Goal: Transaction & Acquisition: Purchase product/service

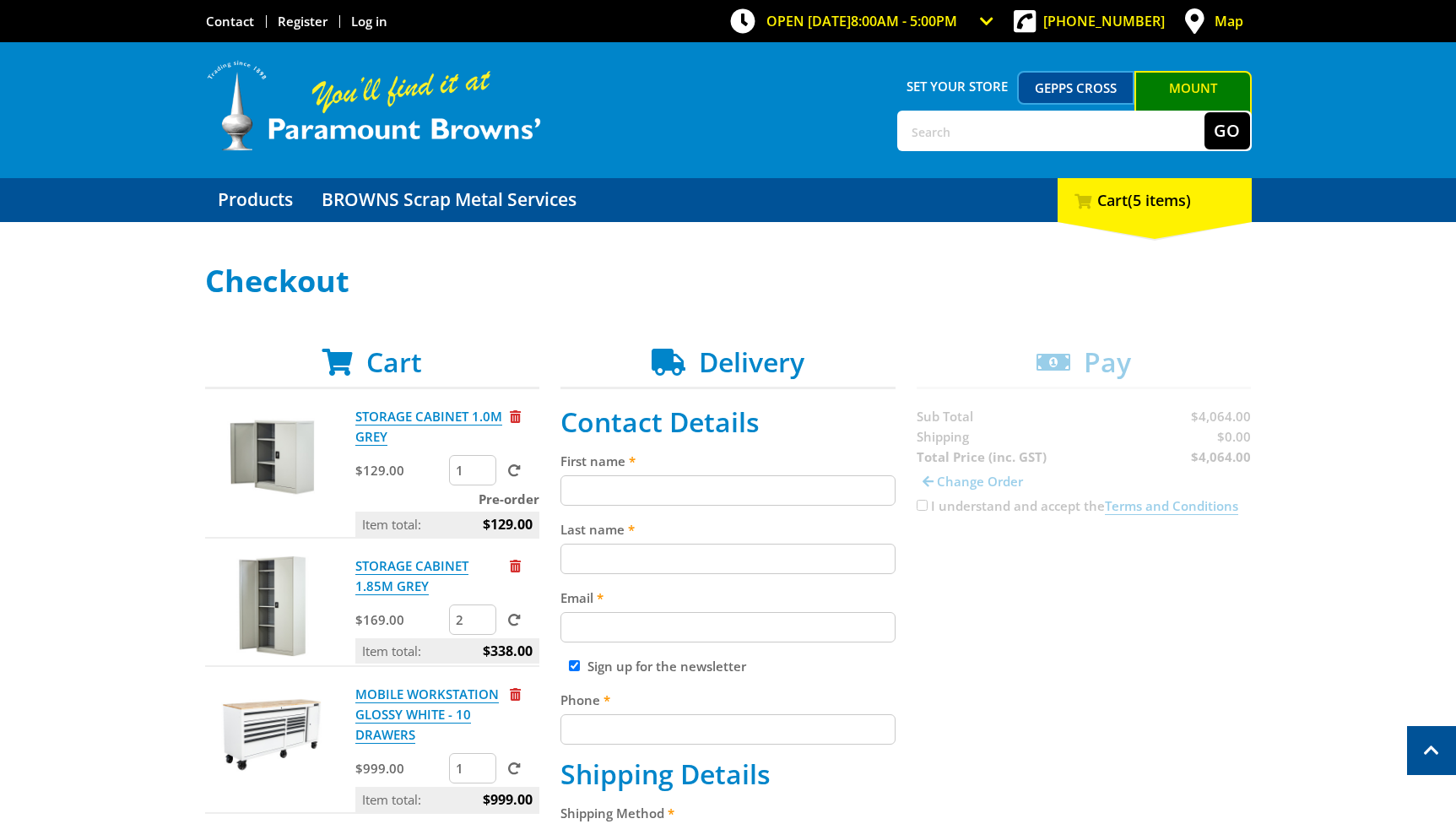
scroll to position [511, 0]
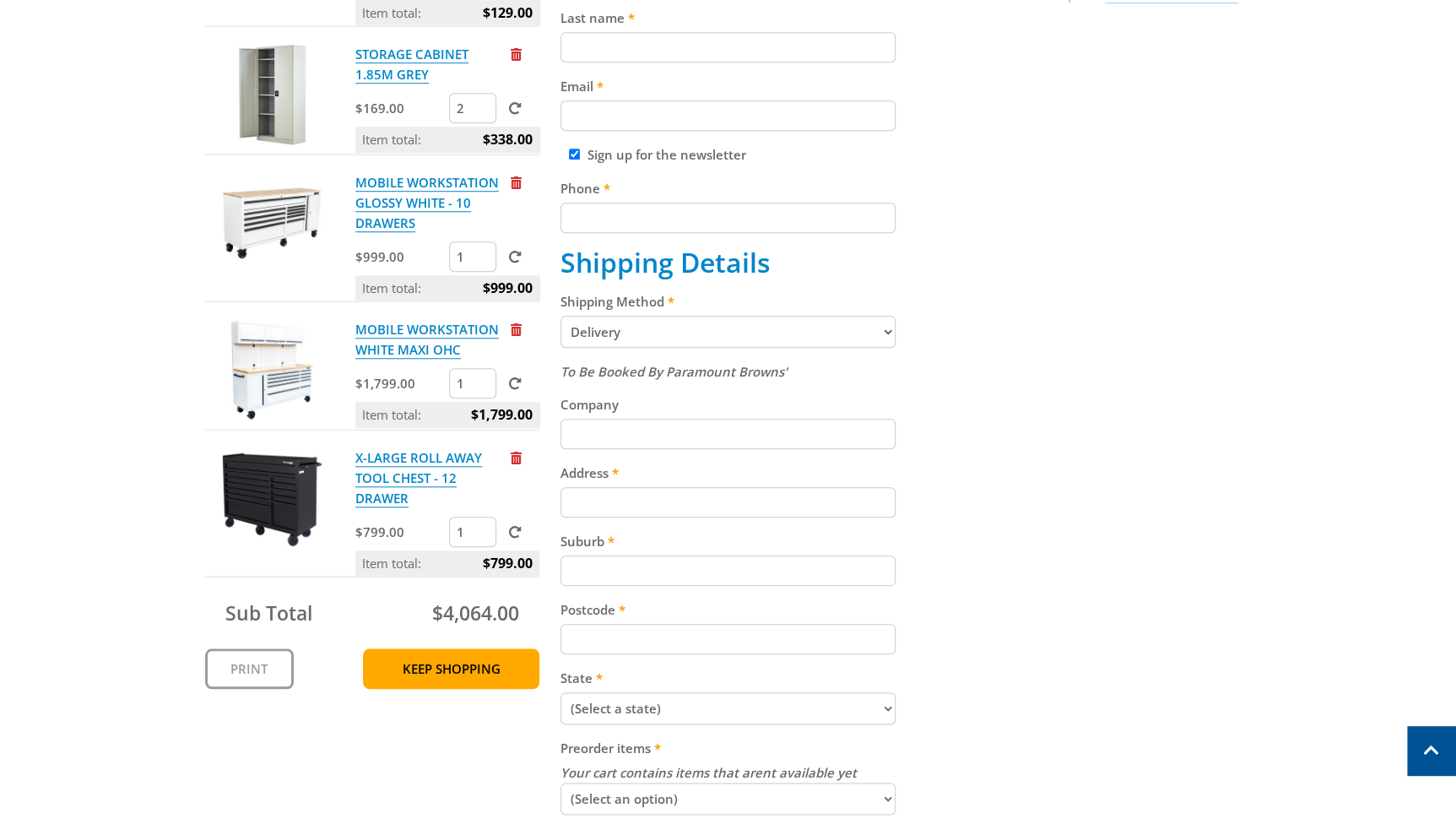
click at [514, 257] on span at bounding box center [515, 257] width 13 height 13
click at [0, 0] on input "submit" at bounding box center [0, 0] width 0 height 0
type input "2"
click at [481, 253] on input "2" at bounding box center [473, 256] width 47 height 30
click at [515, 259] on span at bounding box center [515, 257] width 13 height 13
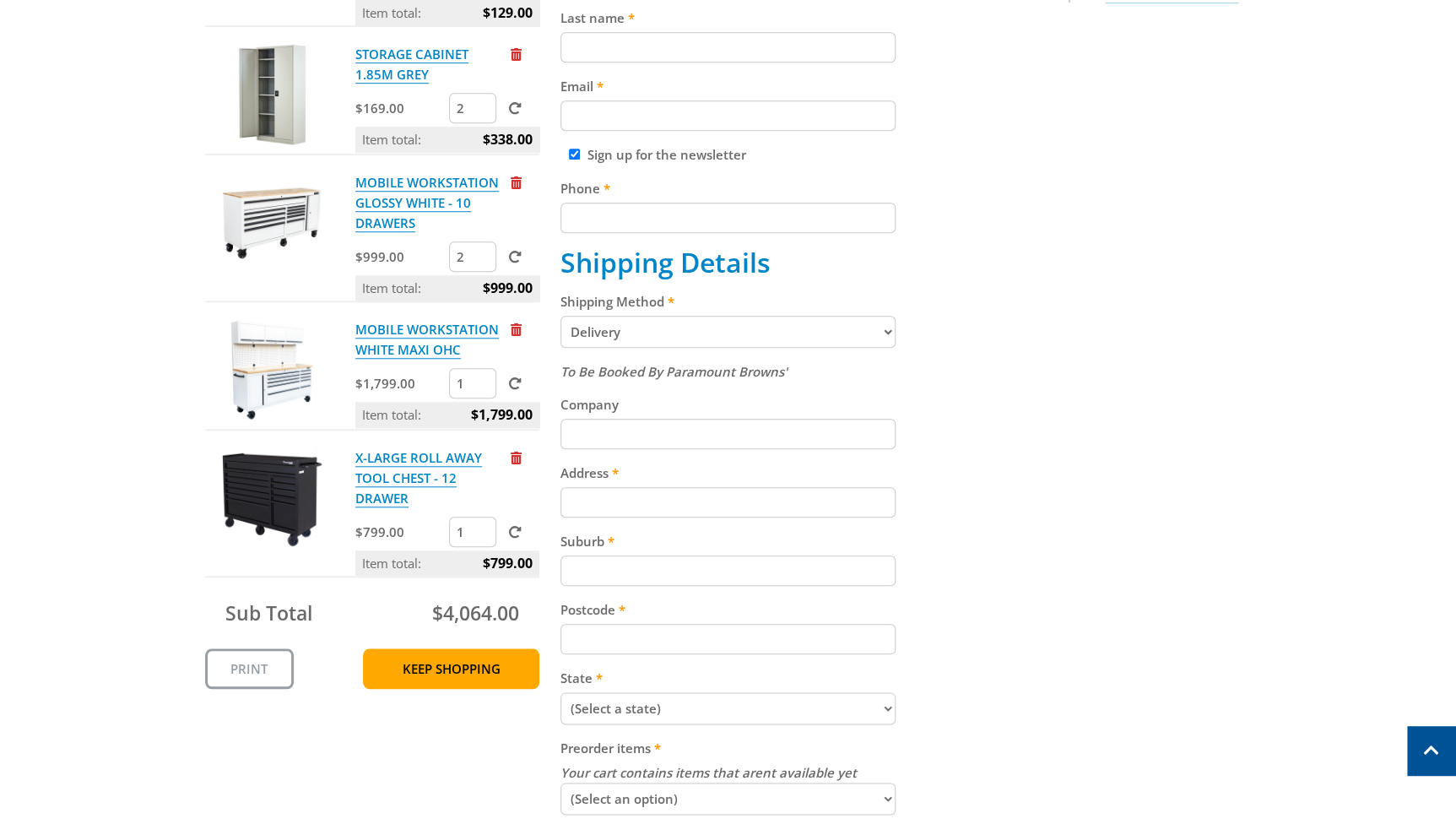
click at [0, 0] on input "submit" at bounding box center [0, 0] width 0 height 0
click at [516, 325] on span "Remove from cart" at bounding box center [516, 329] width 11 height 13
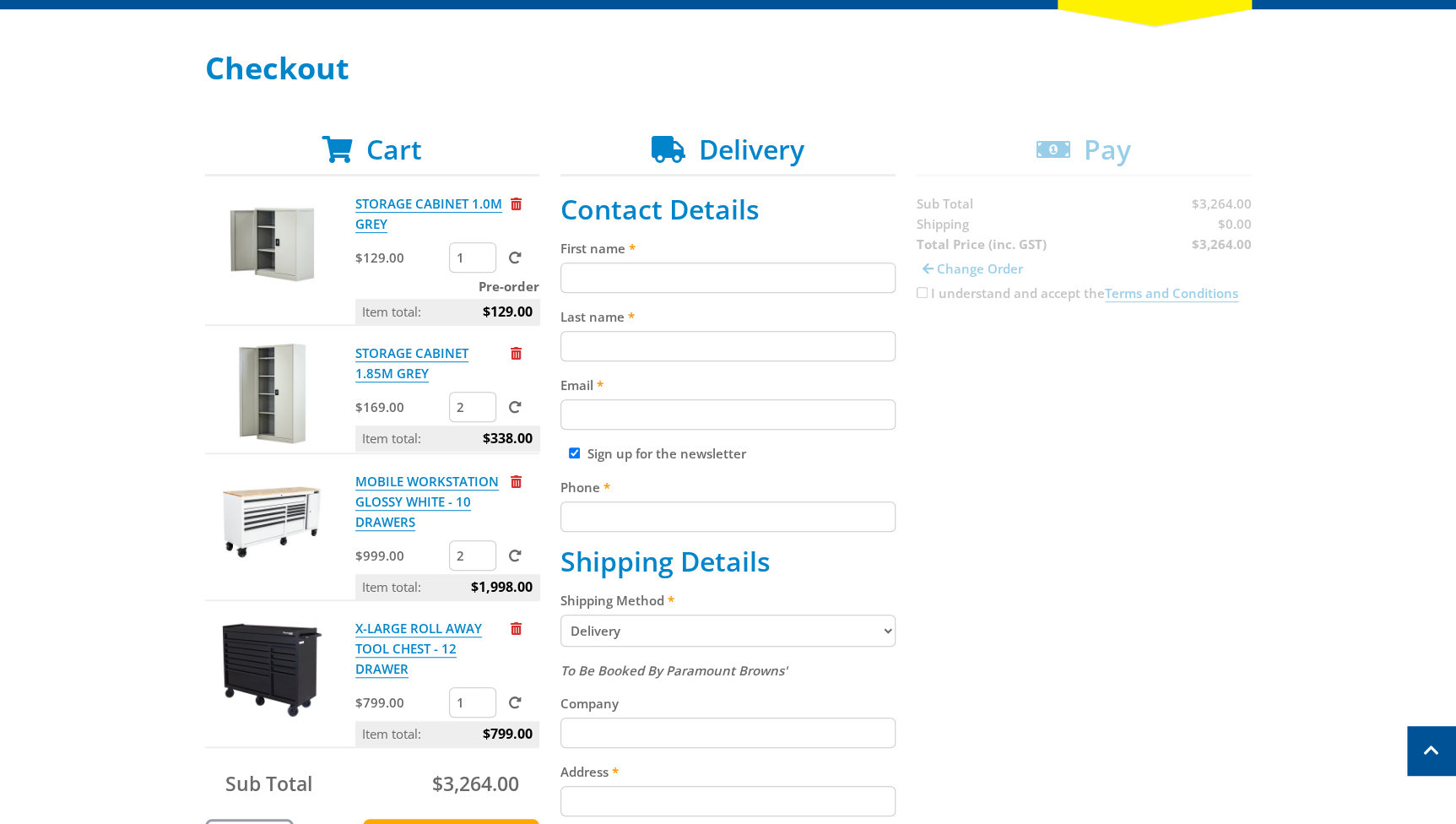
scroll to position [205, 0]
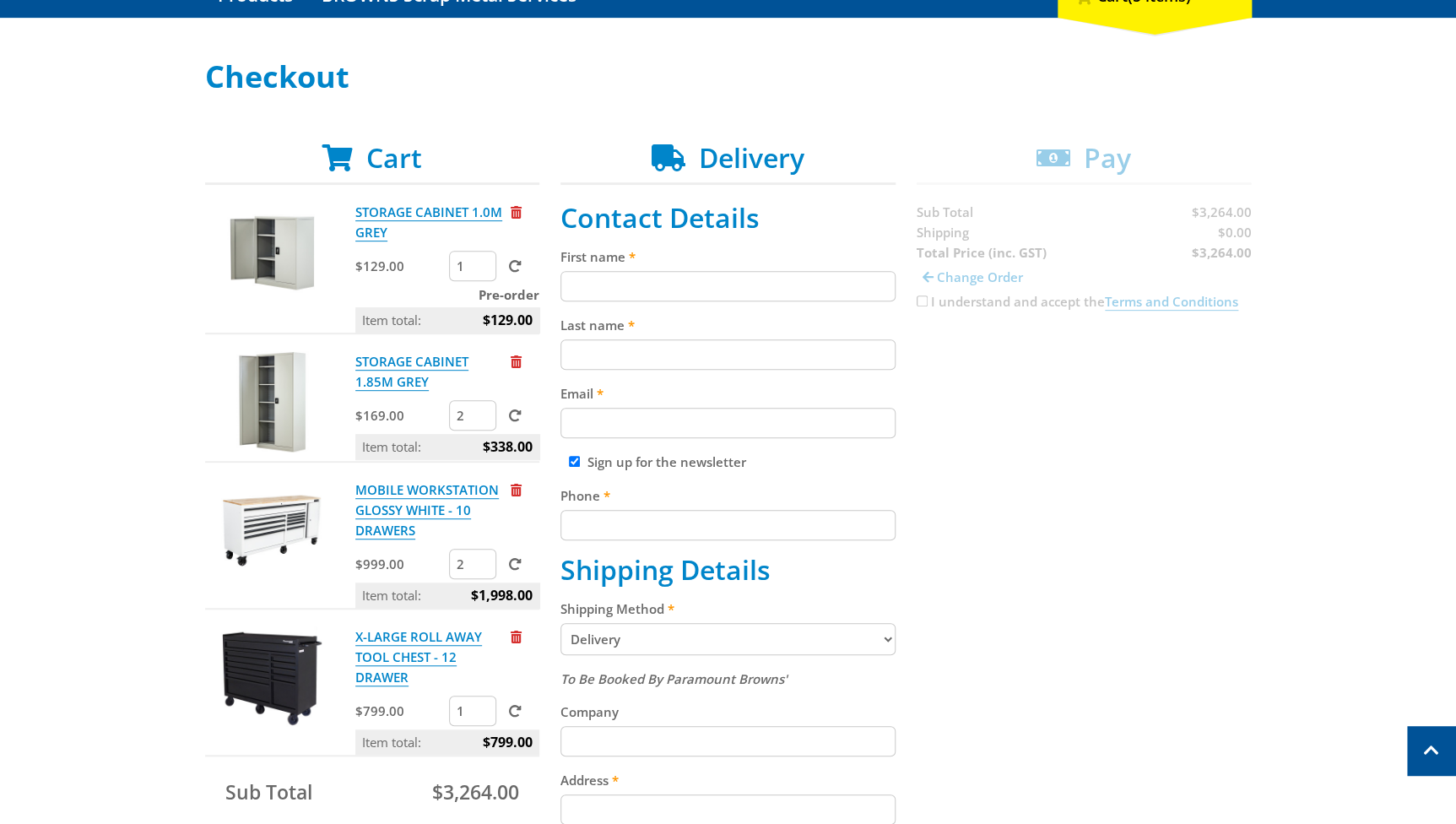
click at [939, 275] on div "Cart STORAGE CABINET 1.0M GREY $129.00 1 Pre-order Item total: $129.00 STORAGE …" at bounding box center [728, 772] width 1047 height 1261
click at [1247, 231] on div "Cart STORAGE CABINET 1.0M GREY $129.00 1 Pre-order Item total: $129.00 STORAGE …" at bounding box center [728, 772] width 1047 height 1261
click at [1203, 210] on div "Cart STORAGE CABINET 1.0M GREY $129.00 1 Pre-order Item total: $129.00 STORAGE …" at bounding box center [728, 772] width 1047 height 1261
click at [518, 260] on span at bounding box center [515, 266] width 13 height 13
click at [0, 0] on input "submit" at bounding box center [0, 0] width 0 height 0
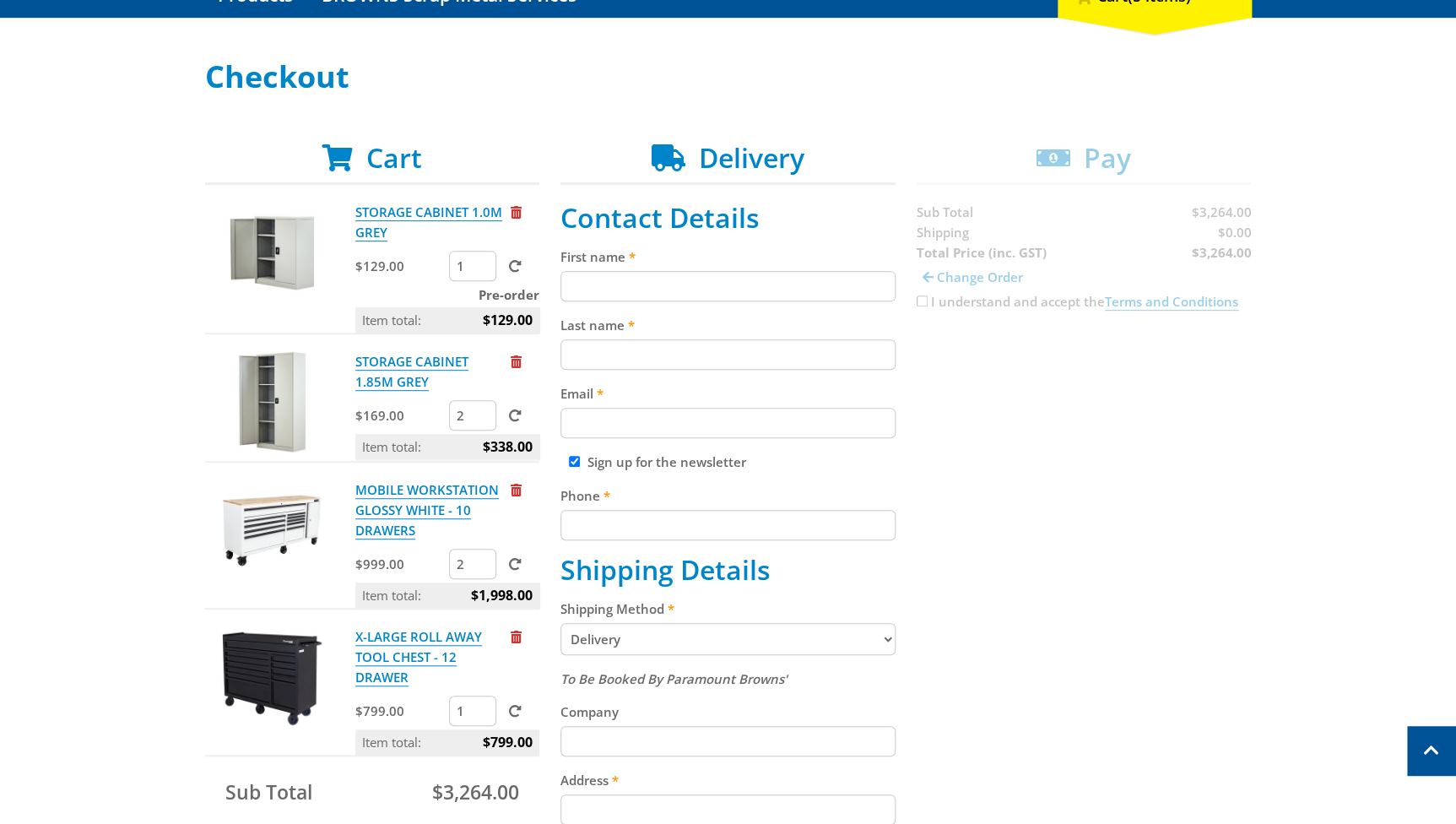
click at [511, 413] on span at bounding box center [515, 416] width 13 height 13
click at [0, 0] on input "submit" at bounding box center [0, 0] width 0 height 0
click at [508, 564] on span at bounding box center [515, 564] width 13 height 13
click at [0, 0] on input "submit" at bounding box center [0, 0] width 0 height 0
click at [514, 710] on span at bounding box center [515, 711] width 13 height 13
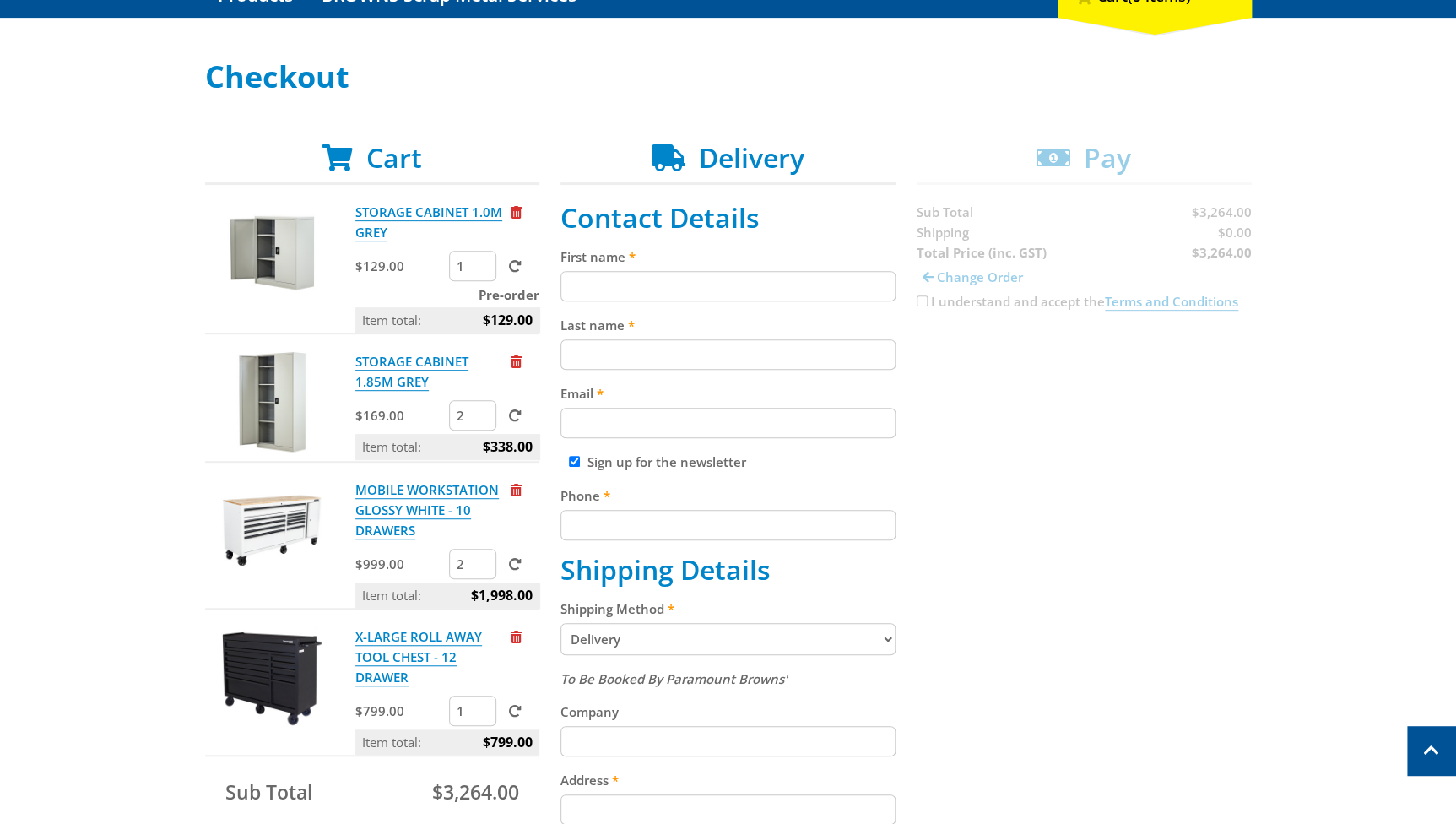
click at [0, 0] on input "submit" at bounding box center [0, 0] width 0 height 0
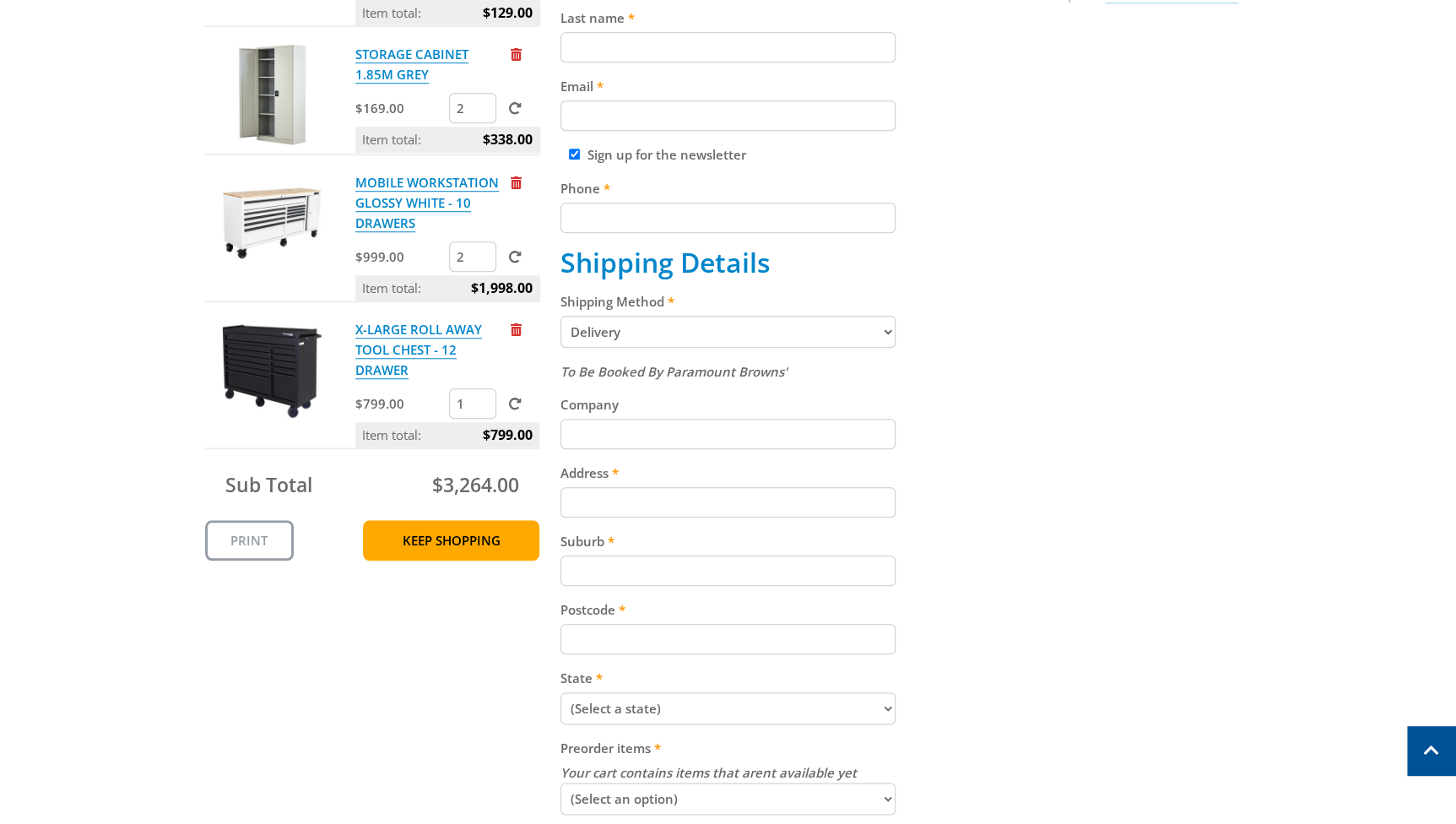
scroll to position [614, 0]
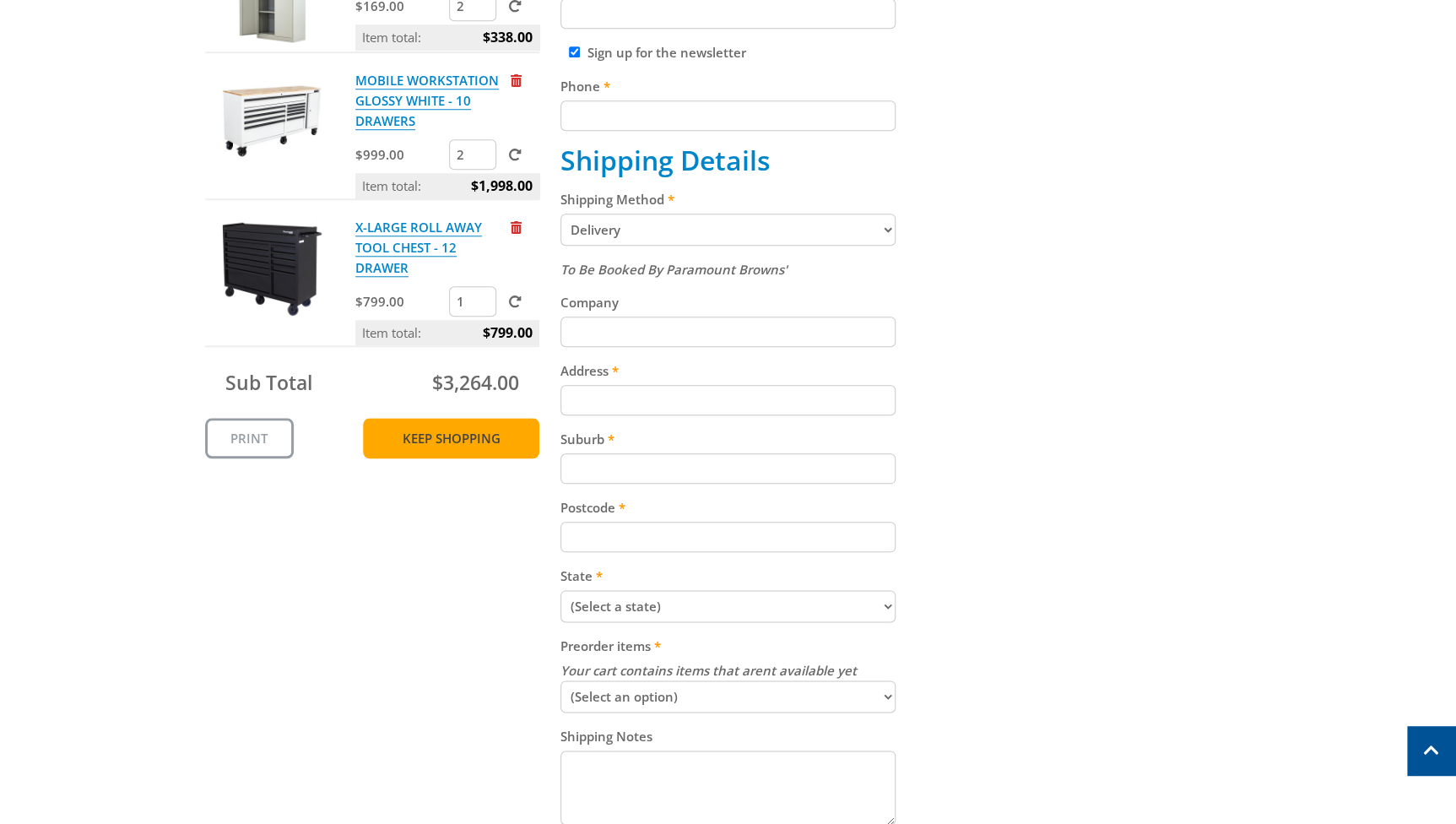
click at [428, 435] on link "Keep Shopping" at bounding box center [451, 437] width 176 height 41
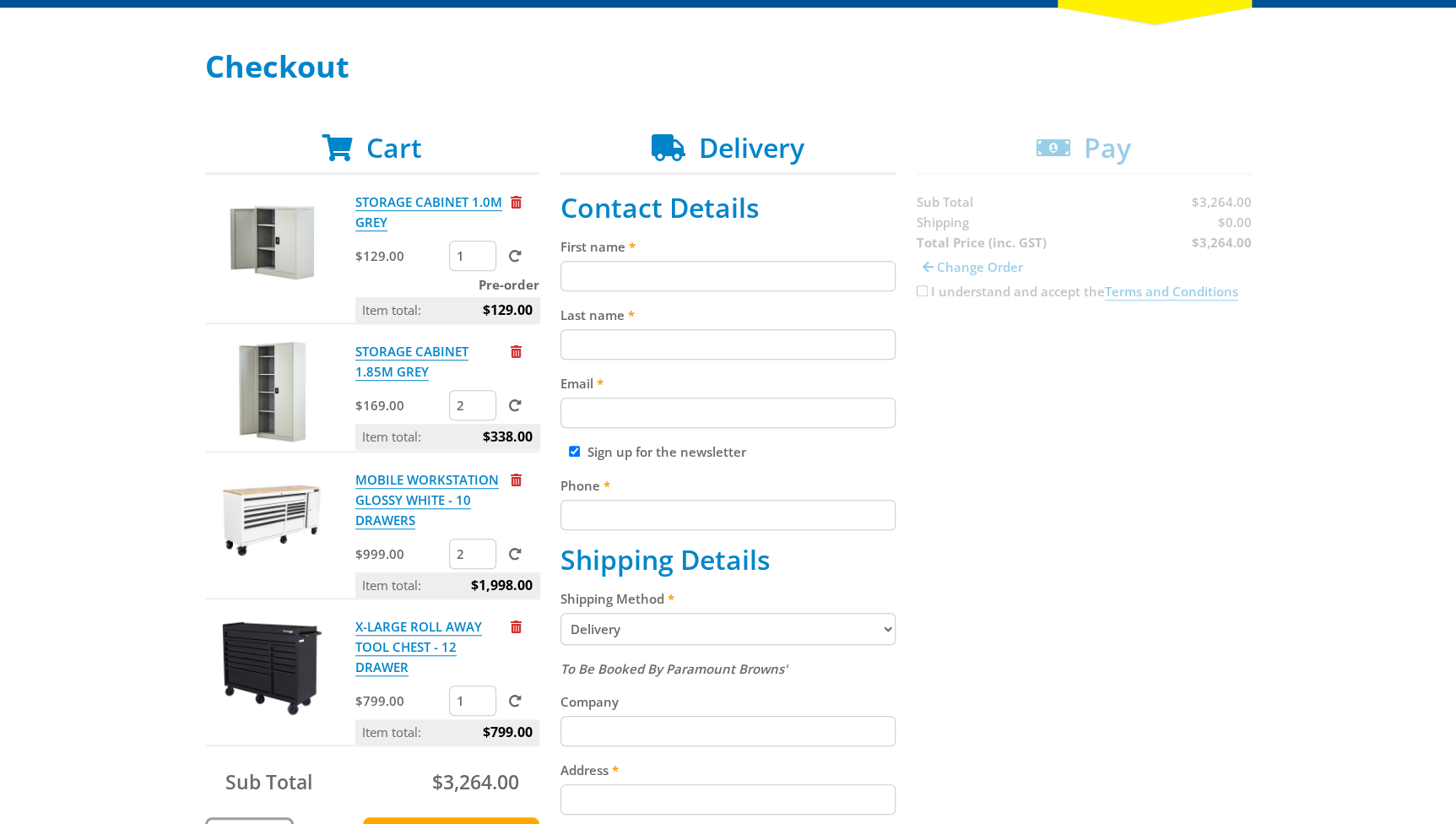
scroll to position [306, 0]
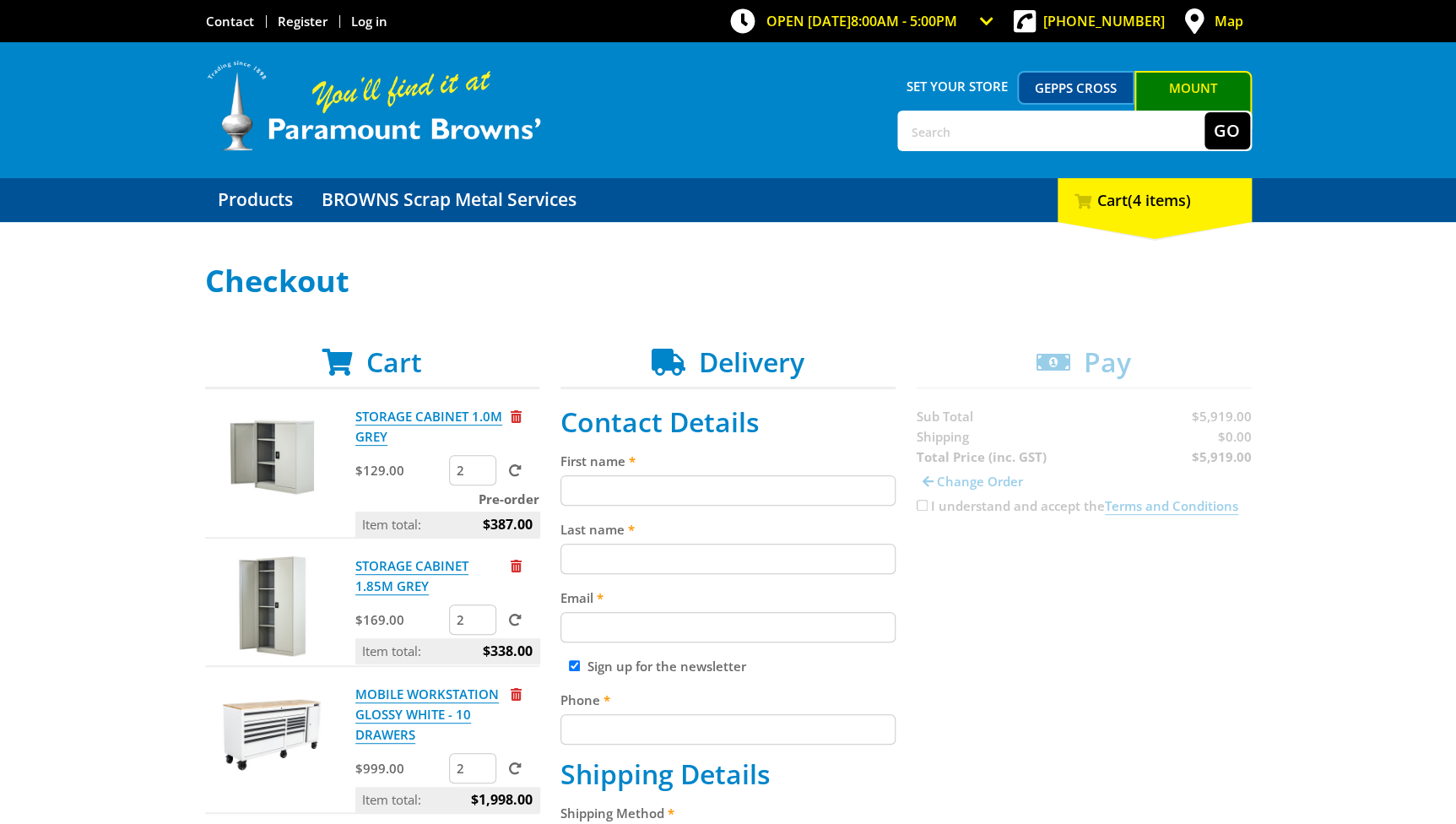
type input "2"
click at [485, 476] on input "2" at bounding box center [473, 469] width 47 height 30
click at [512, 468] on span at bounding box center [515, 470] width 13 height 13
click at [0, 0] on input "submit" at bounding box center [0, 0] width 0 height 0
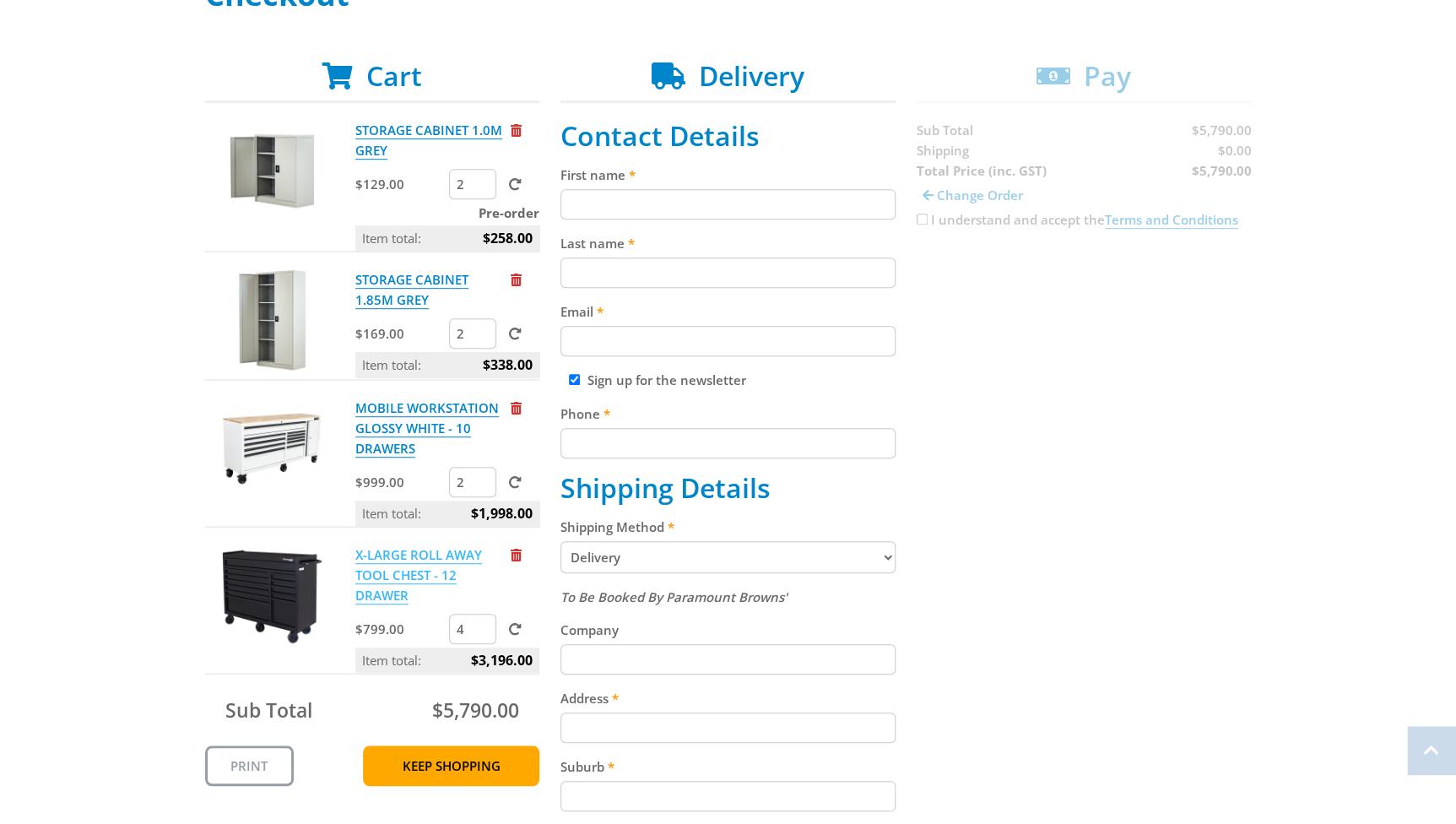
scroll to position [306, 0]
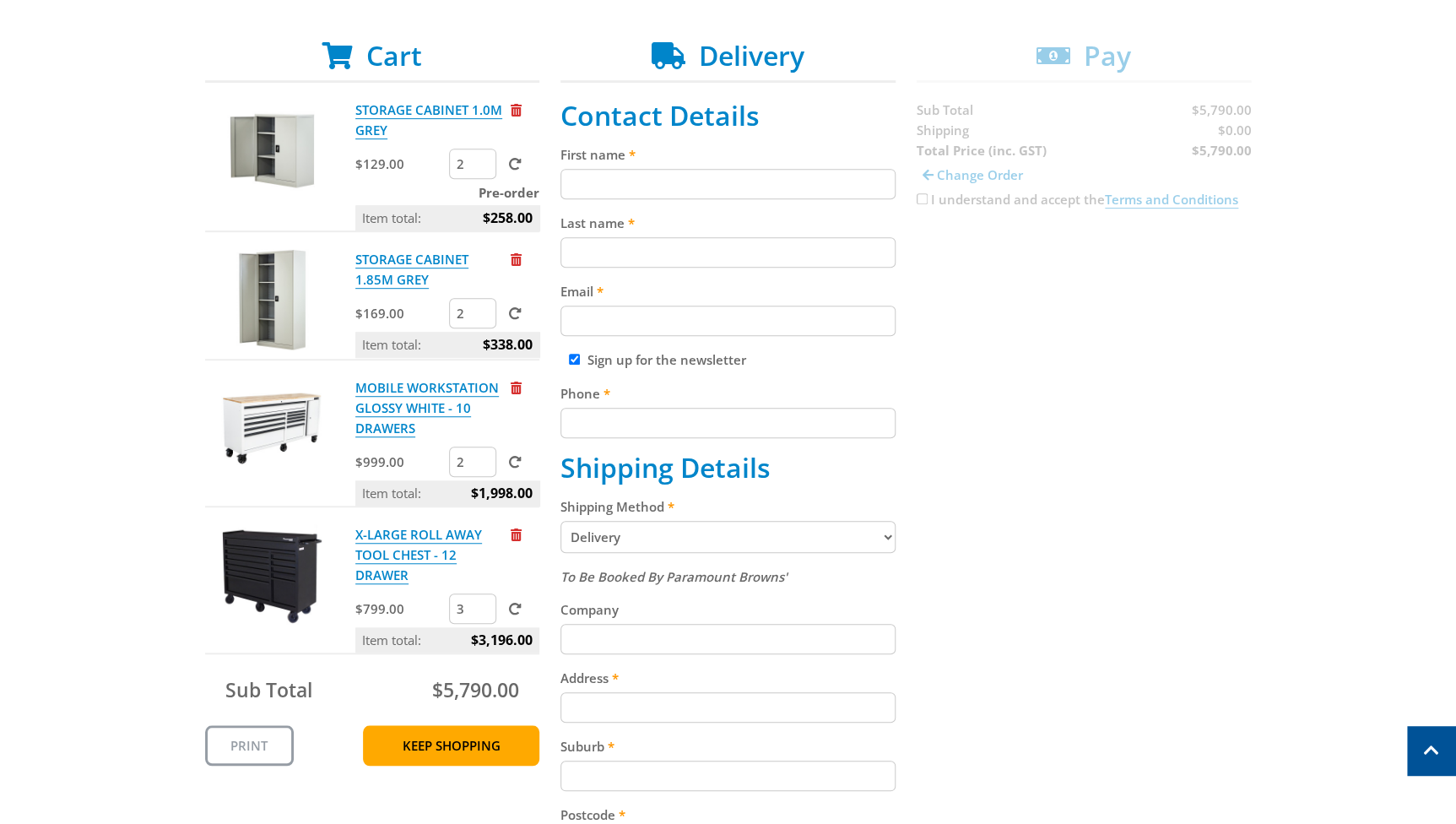
click at [485, 613] on input "3" at bounding box center [473, 608] width 47 height 30
type input "2"
click at [485, 613] on input "2" at bounding box center [473, 608] width 47 height 30
click at [519, 611] on span at bounding box center [515, 609] width 13 height 13
click at [0, 0] on input "submit" at bounding box center [0, 0] width 0 height 0
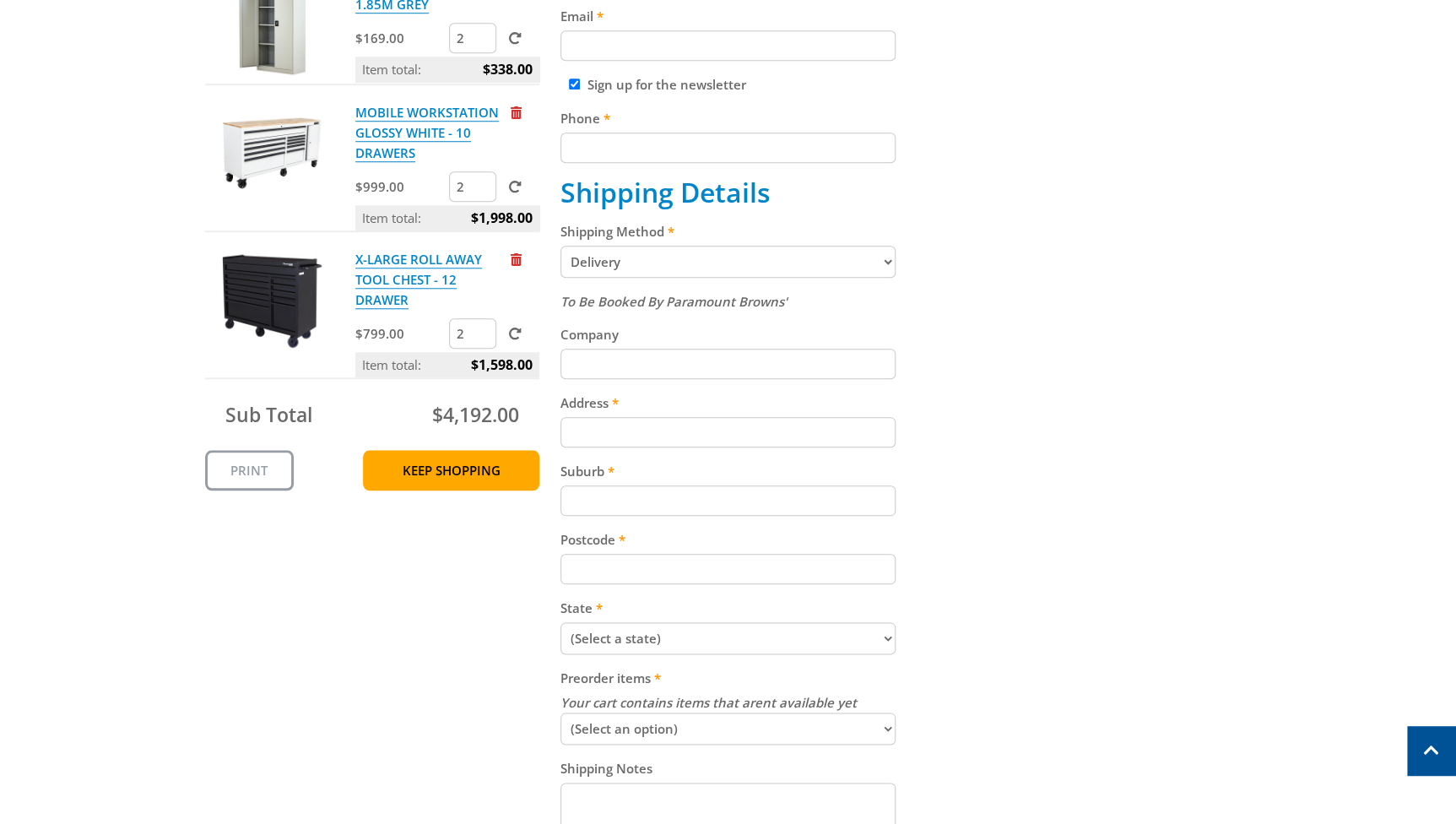
scroll to position [614, 0]
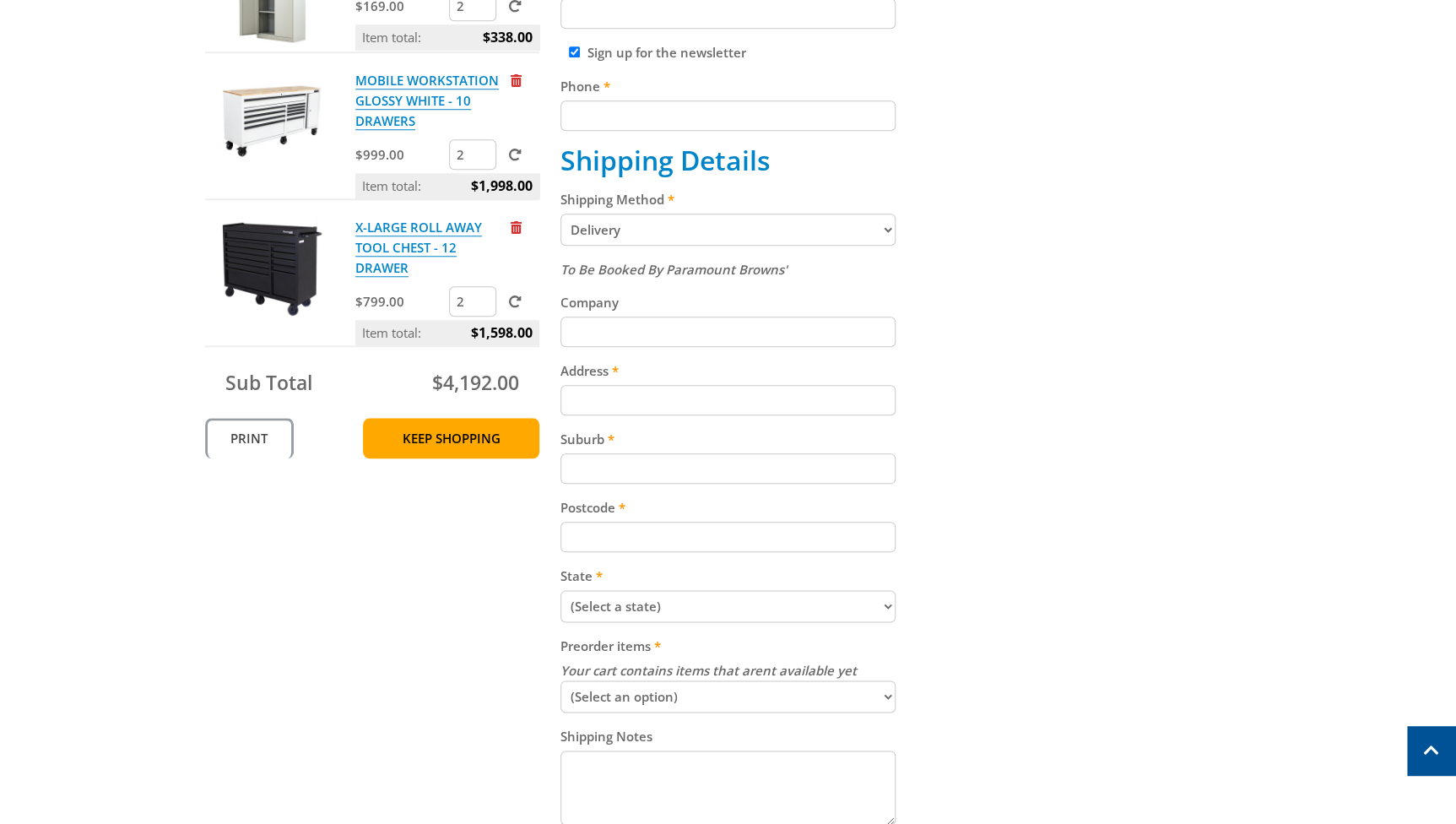
click at [233, 439] on link "Print" at bounding box center [249, 437] width 88 height 41
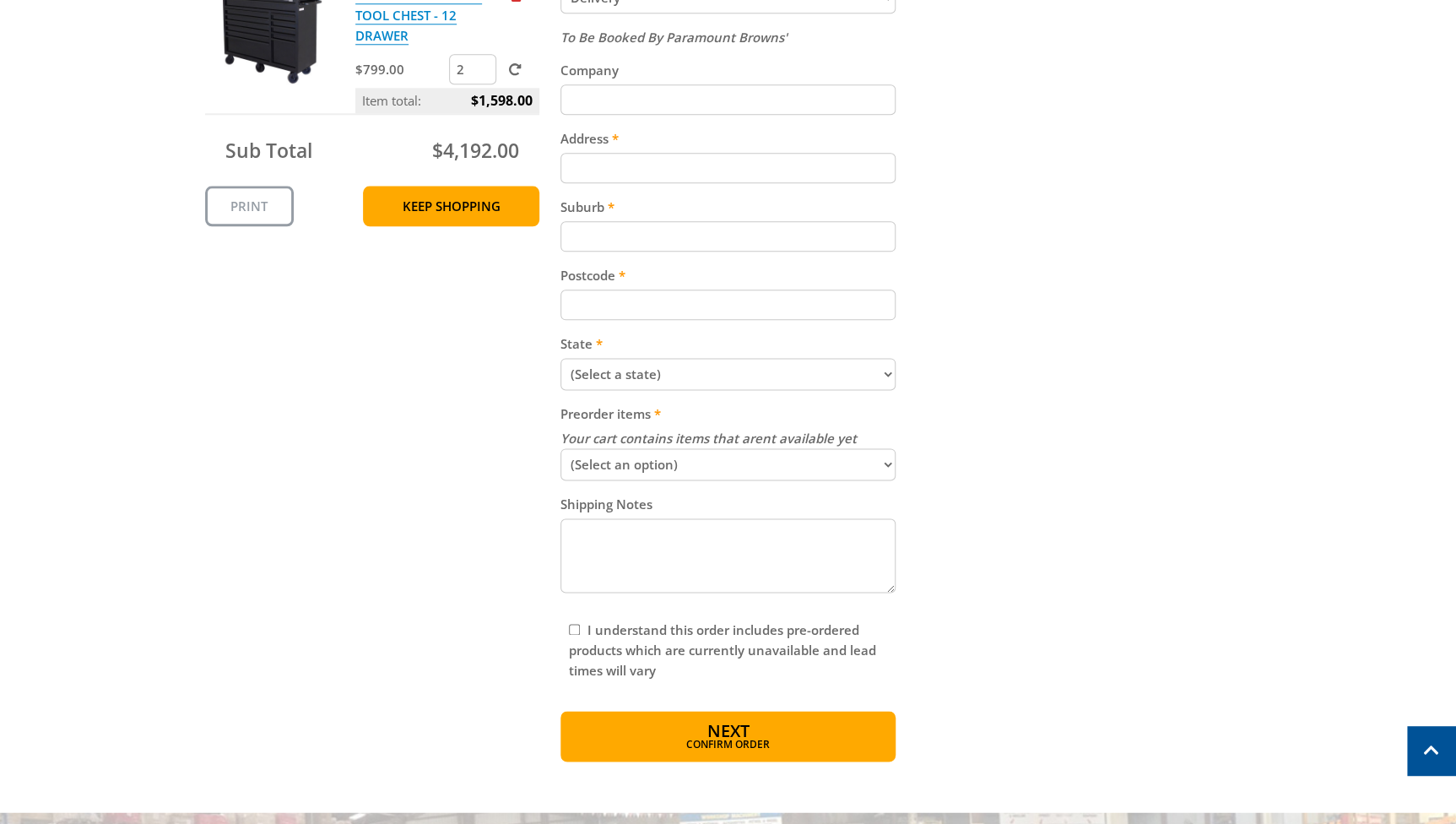
scroll to position [920, 0]
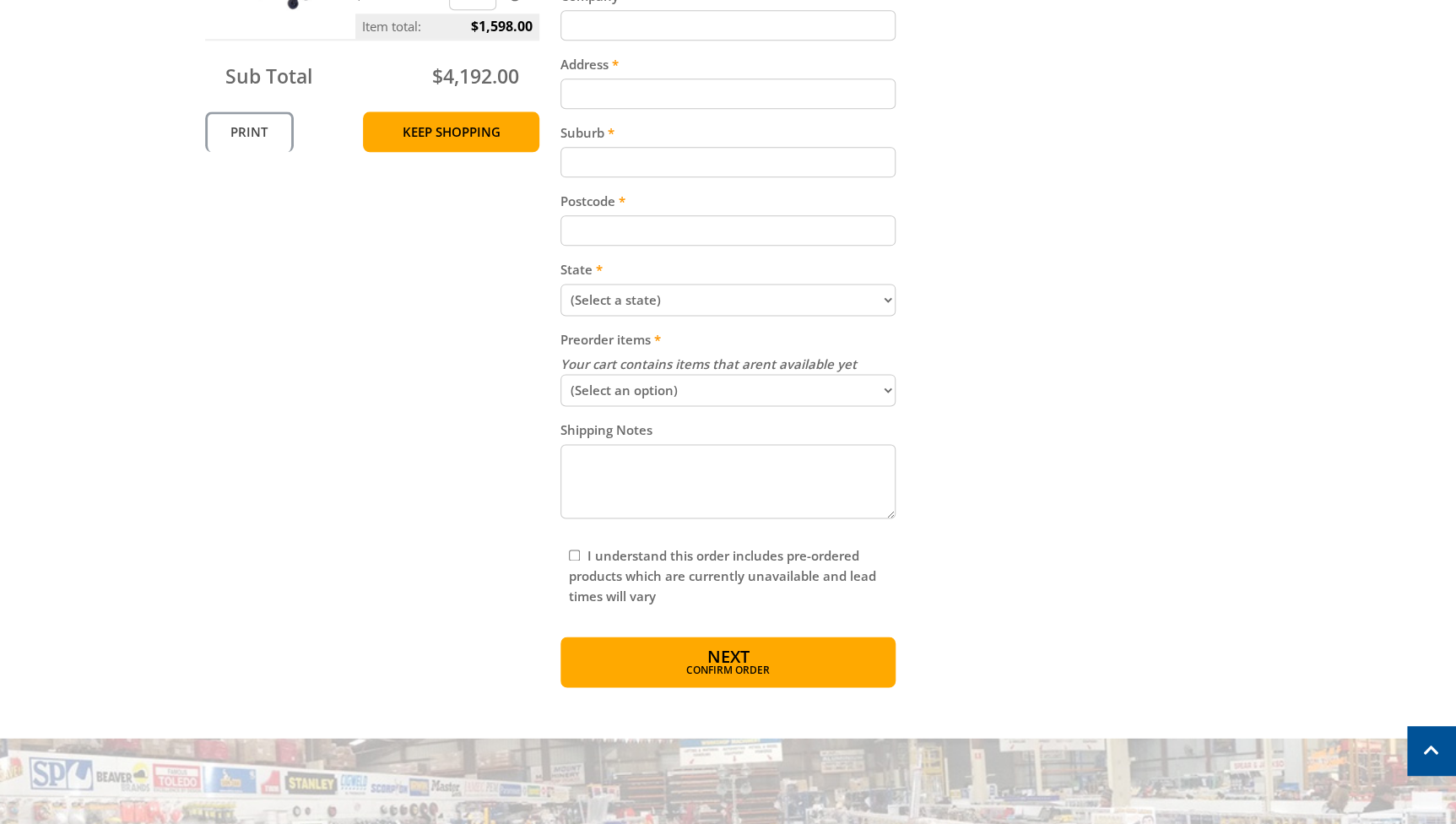
click at [238, 137] on link "Print" at bounding box center [249, 132] width 88 height 41
click at [886, 397] on select "(Select an option) Send Available Stock Now Hold and Send Complete Order" at bounding box center [728, 389] width 335 height 32
select select "combined"
click at [560, 378] on select "(Select an option) Send Available Stock Now Hold and Send Complete Order" at bounding box center [728, 389] width 335 height 32
click at [574, 558] on input "I understand this order includes pre-ordered products which are currently unava…" at bounding box center [575, 555] width 11 height 11
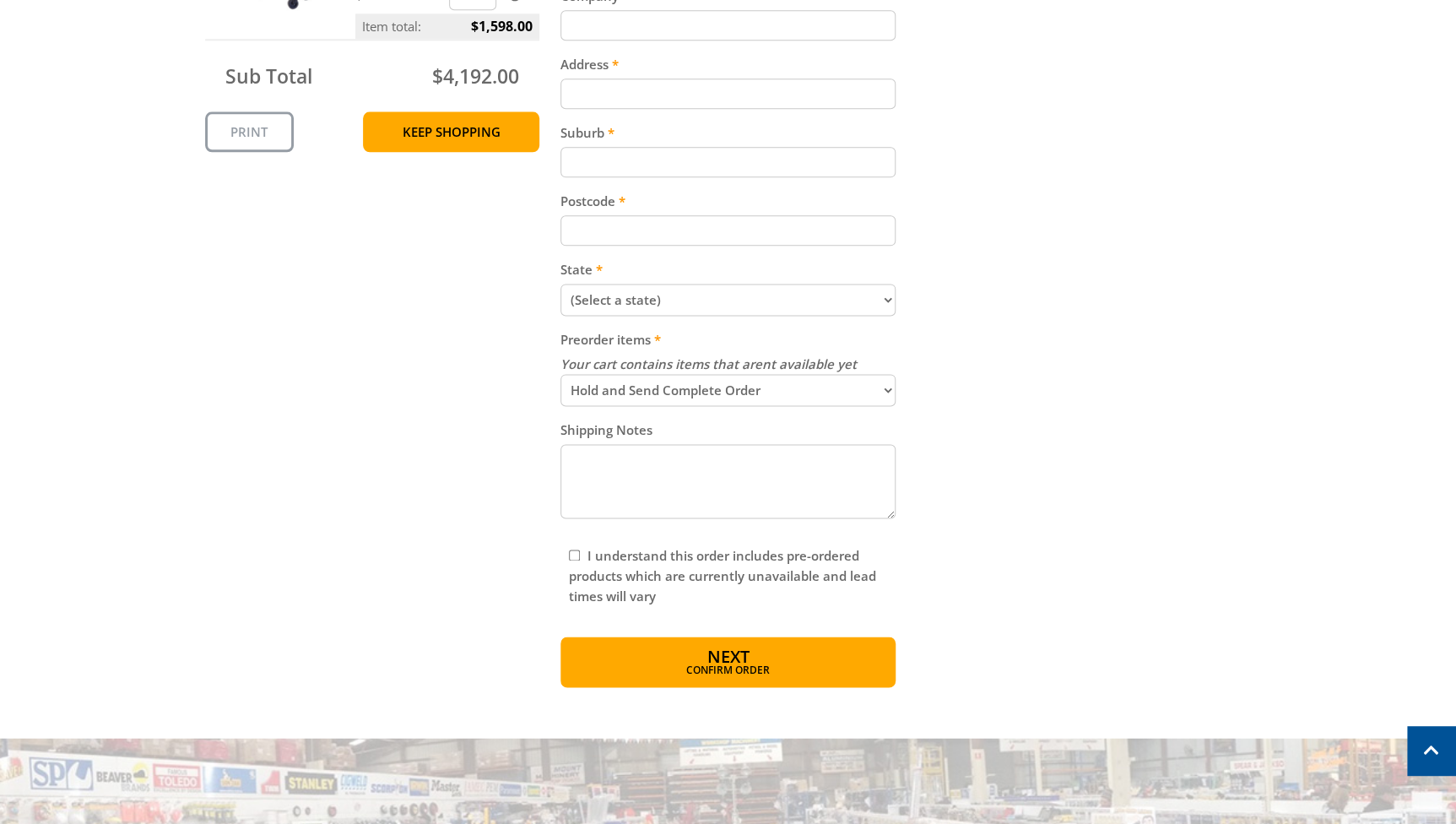
checkbox input "true"
click at [790, 665] on button "Next Confirm order" at bounding box center [728, 662] width 335 height 51
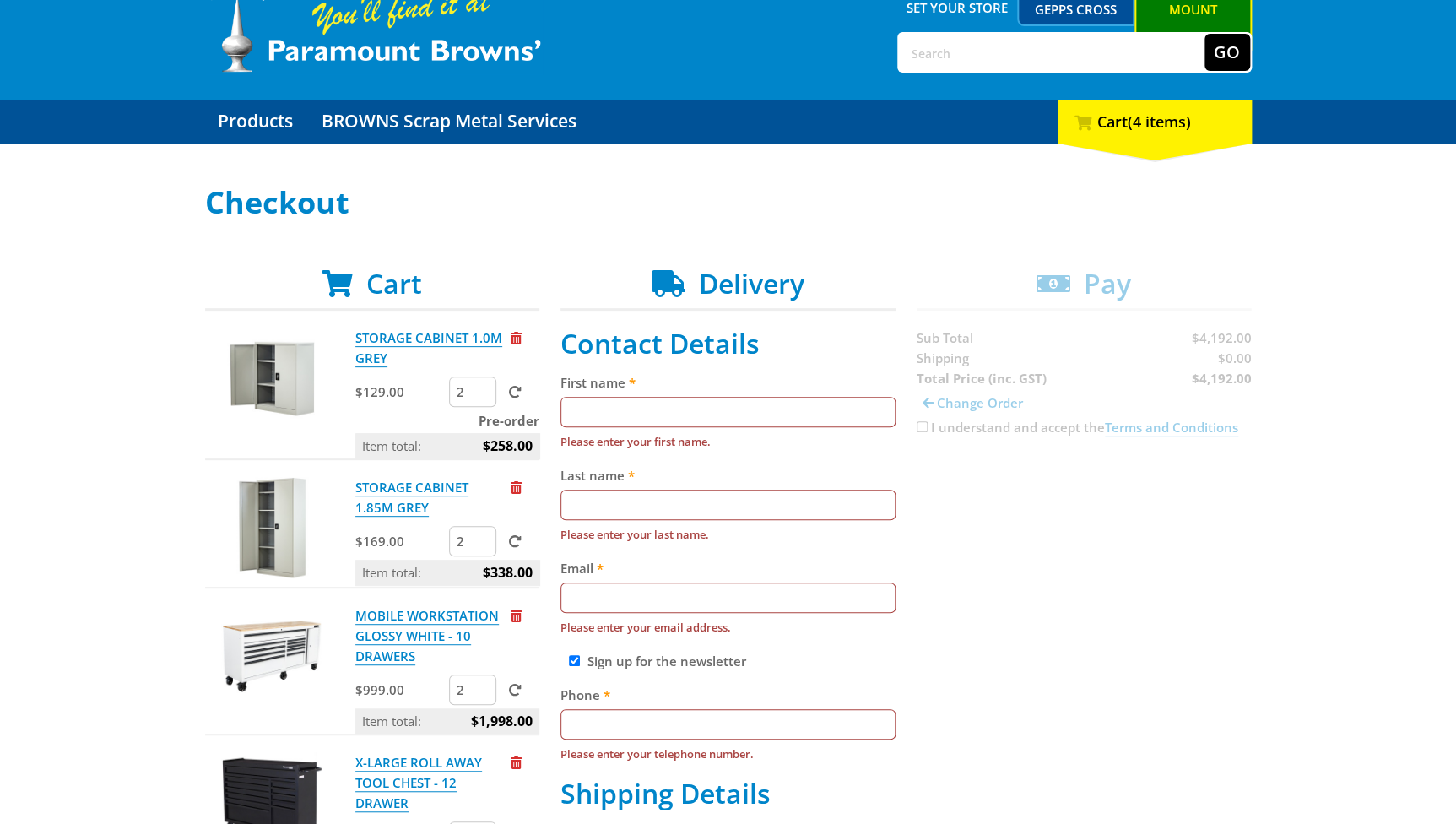
click at [569, 410] on input "First name" at bounding box center [728, 411] width 335 height 30
type input "Malcolm"
type input "Ortis"
type input "wheelgrey2@gmail.com"
type input "0419833493"
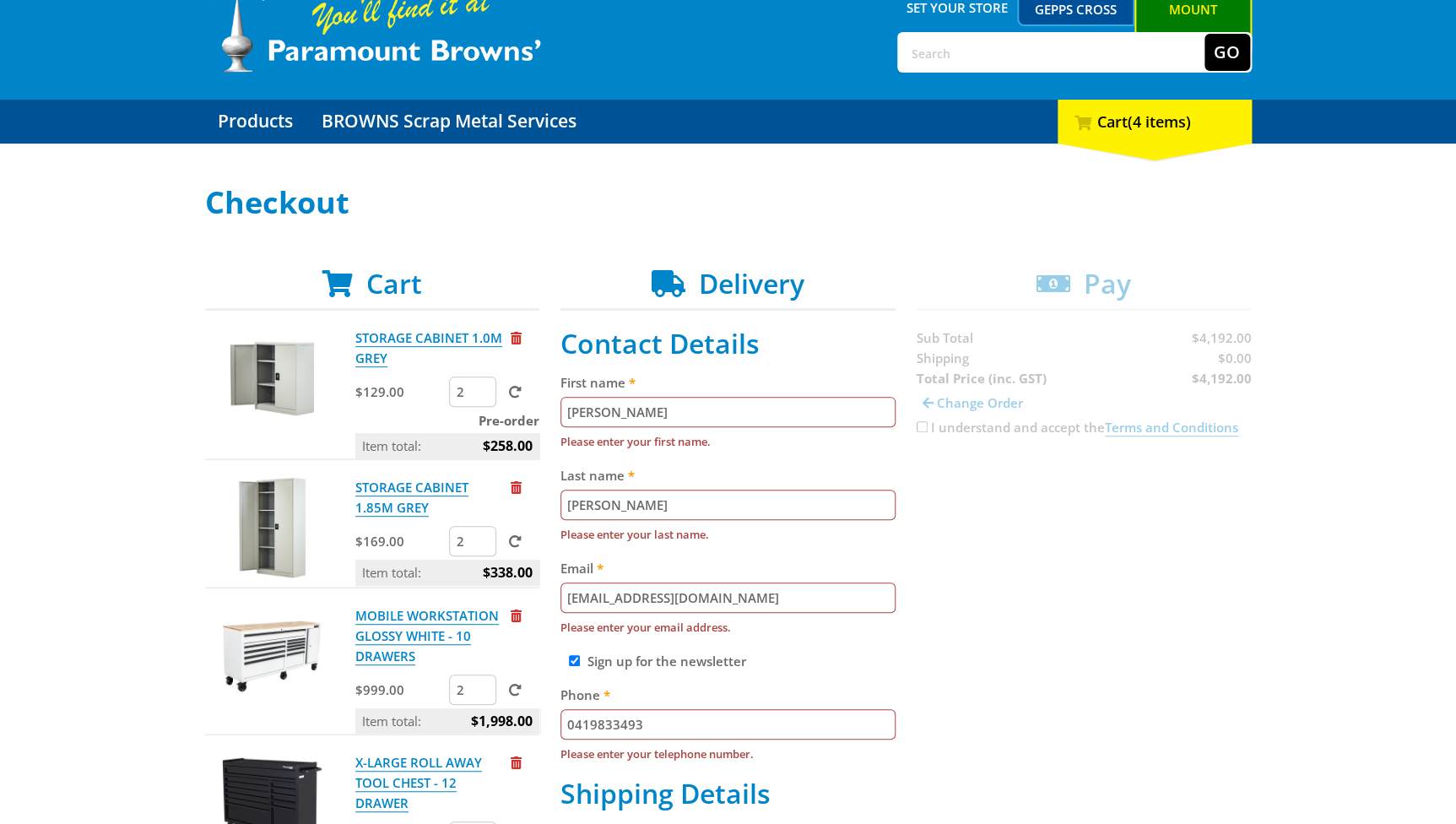
type input "42 Lurline Boulevard"
type input "Sellicks Beach"
type input "5174"
select select "SA"
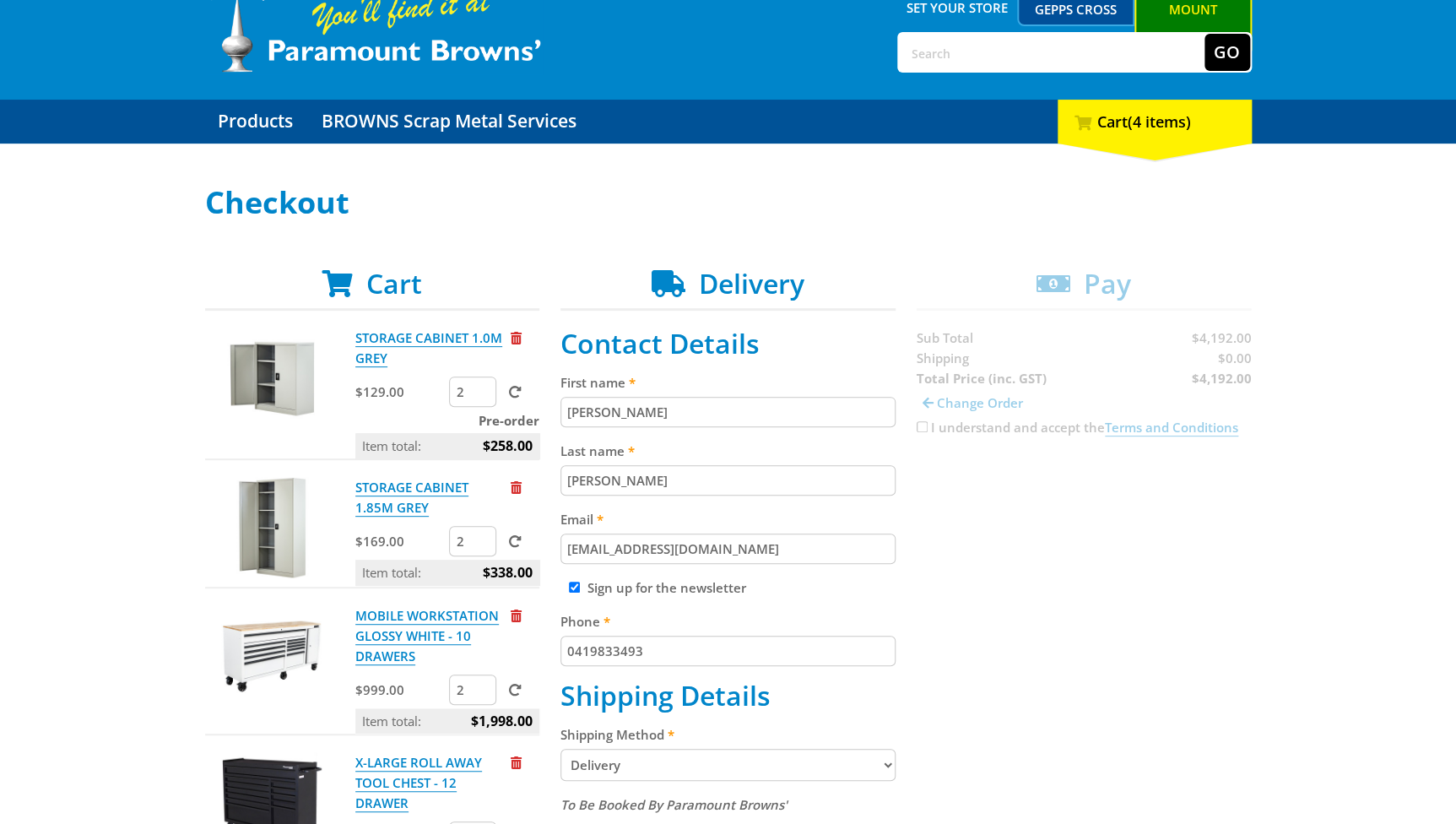
type input "Diane"
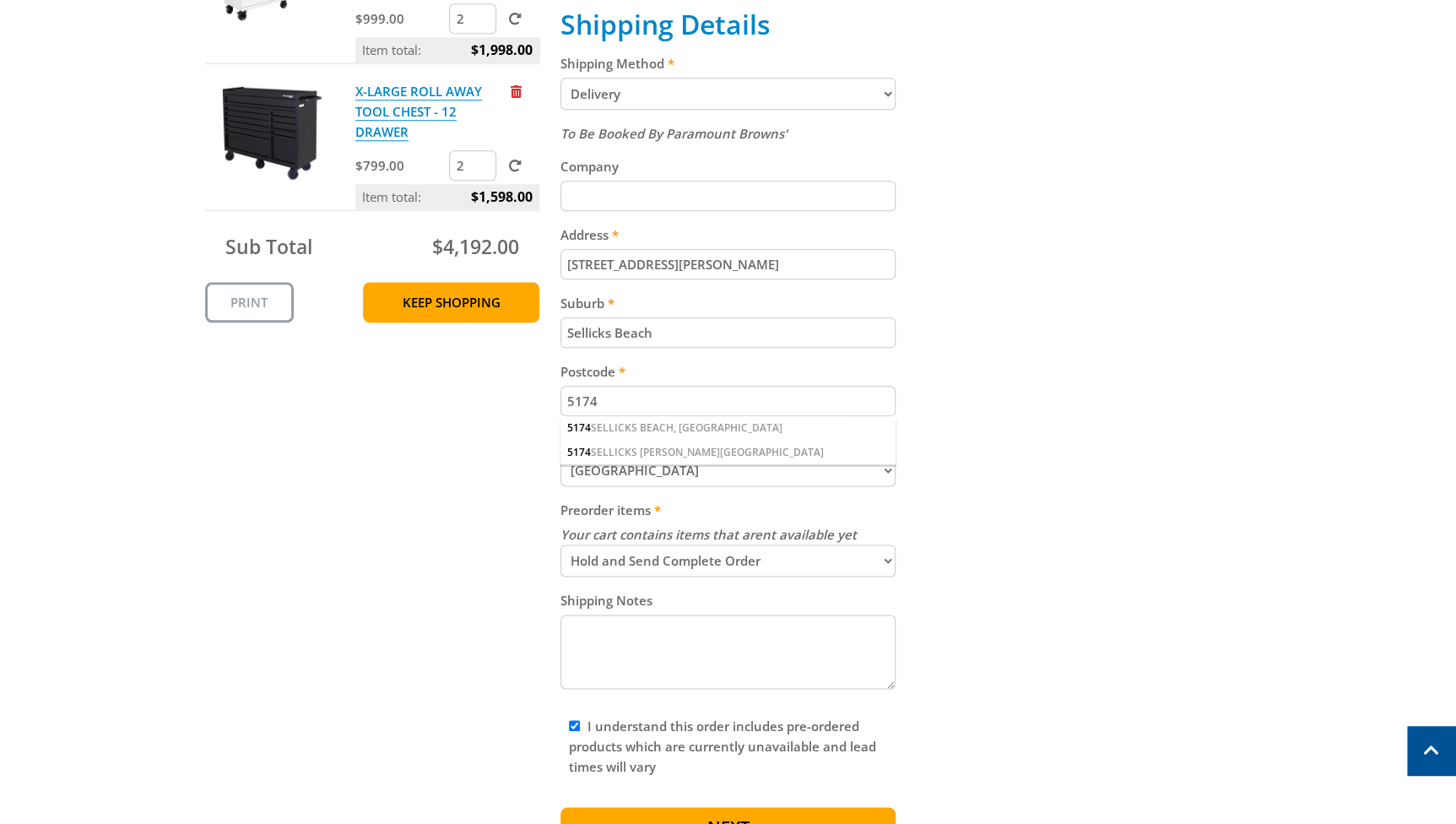
scroll to position [716, 0]
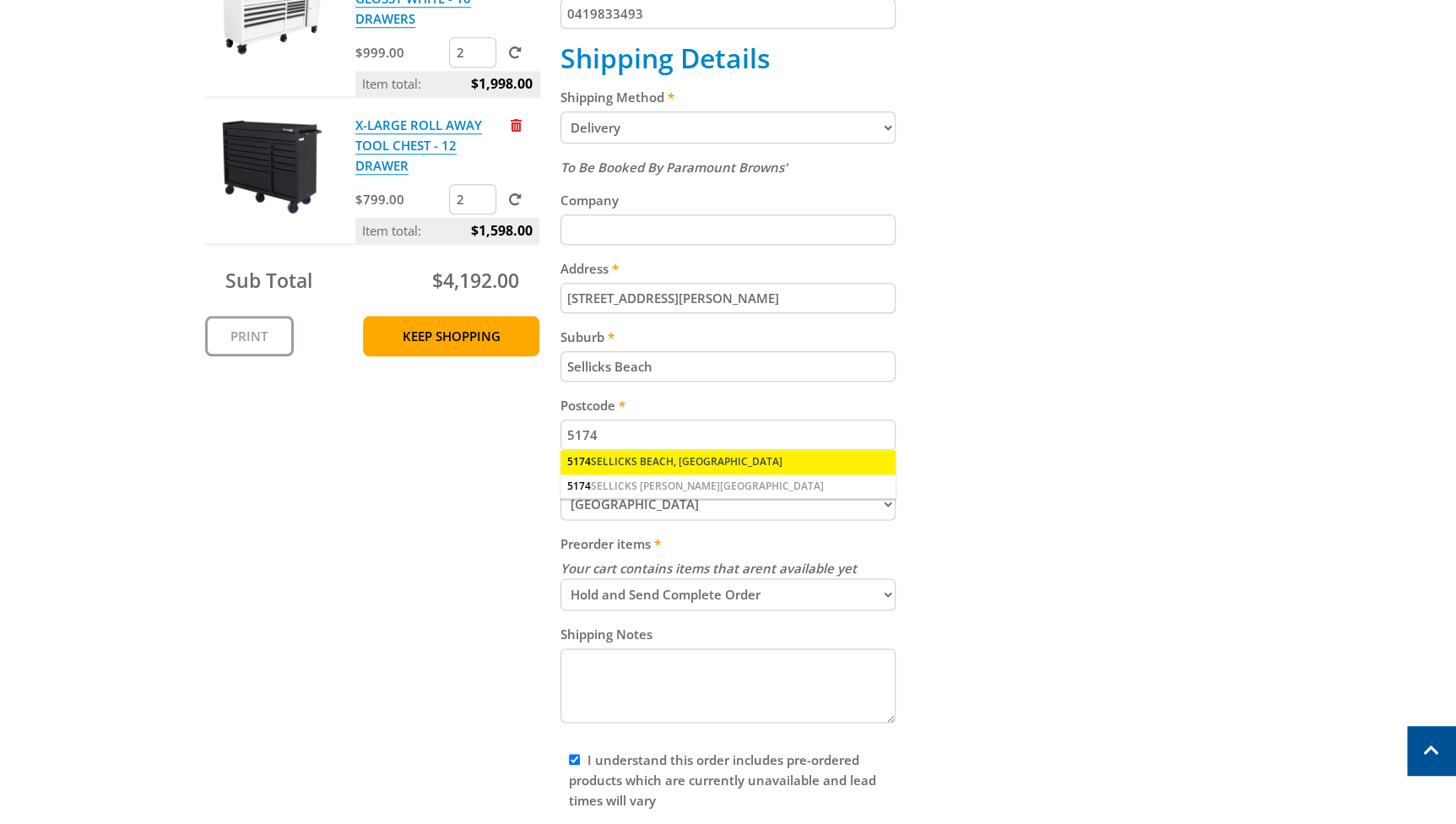
click at [627, 466] on div "5174 SELLICKS BEACH, SA" at bounding box center [728, 462] width 335 height 24
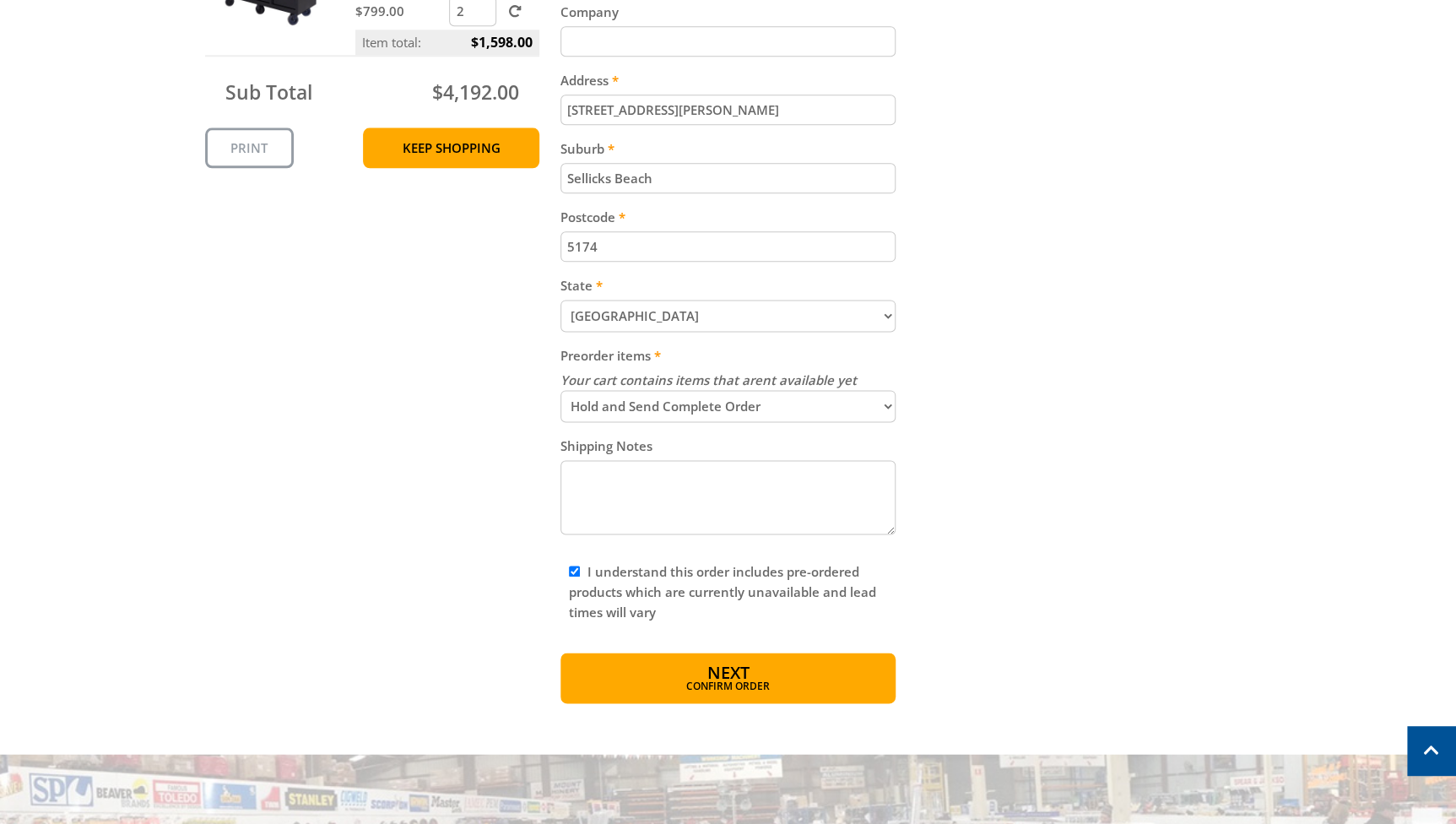
scroll to position [920, 0]
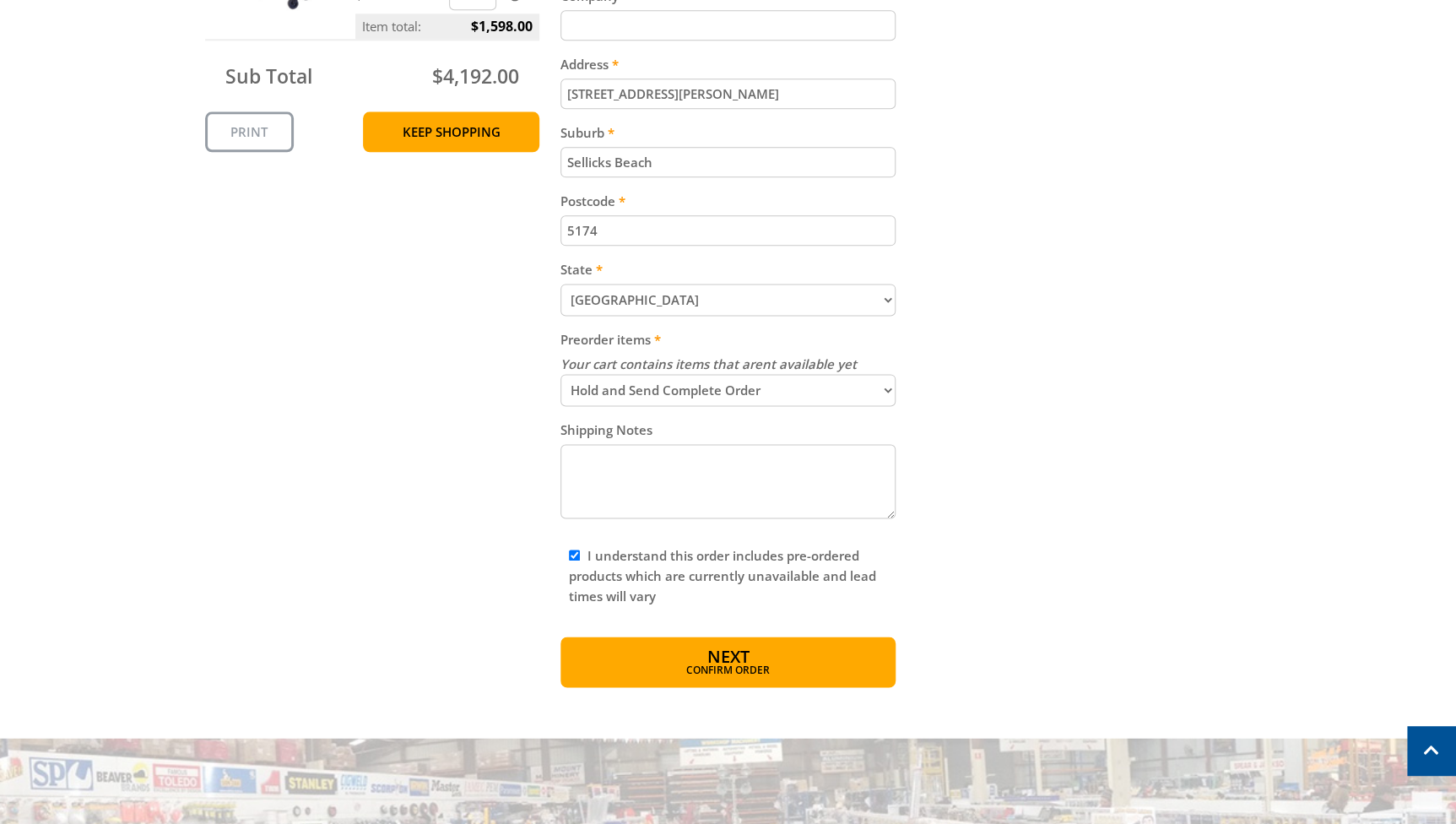
click at [574, 467] on textarea "Shipping Notes" at bounding box center [728, 481] width 335 height 75
click at [569, 466] on textarea "confirm when ready to deliver" at bounding box center [728, 481] width 335 height 75
type textarea "Confirm when ready to deliver"
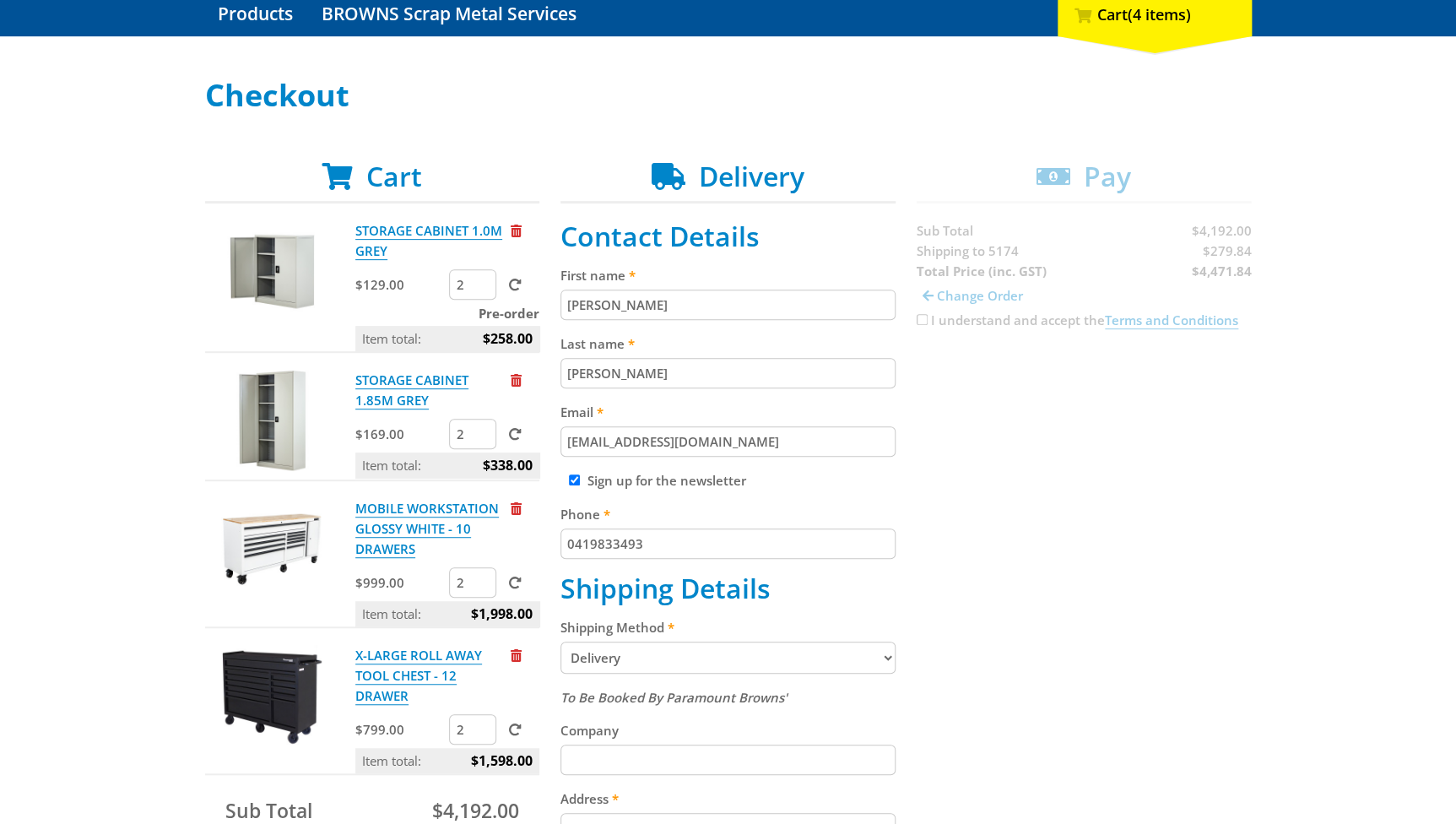
scroll to position [287, 0]
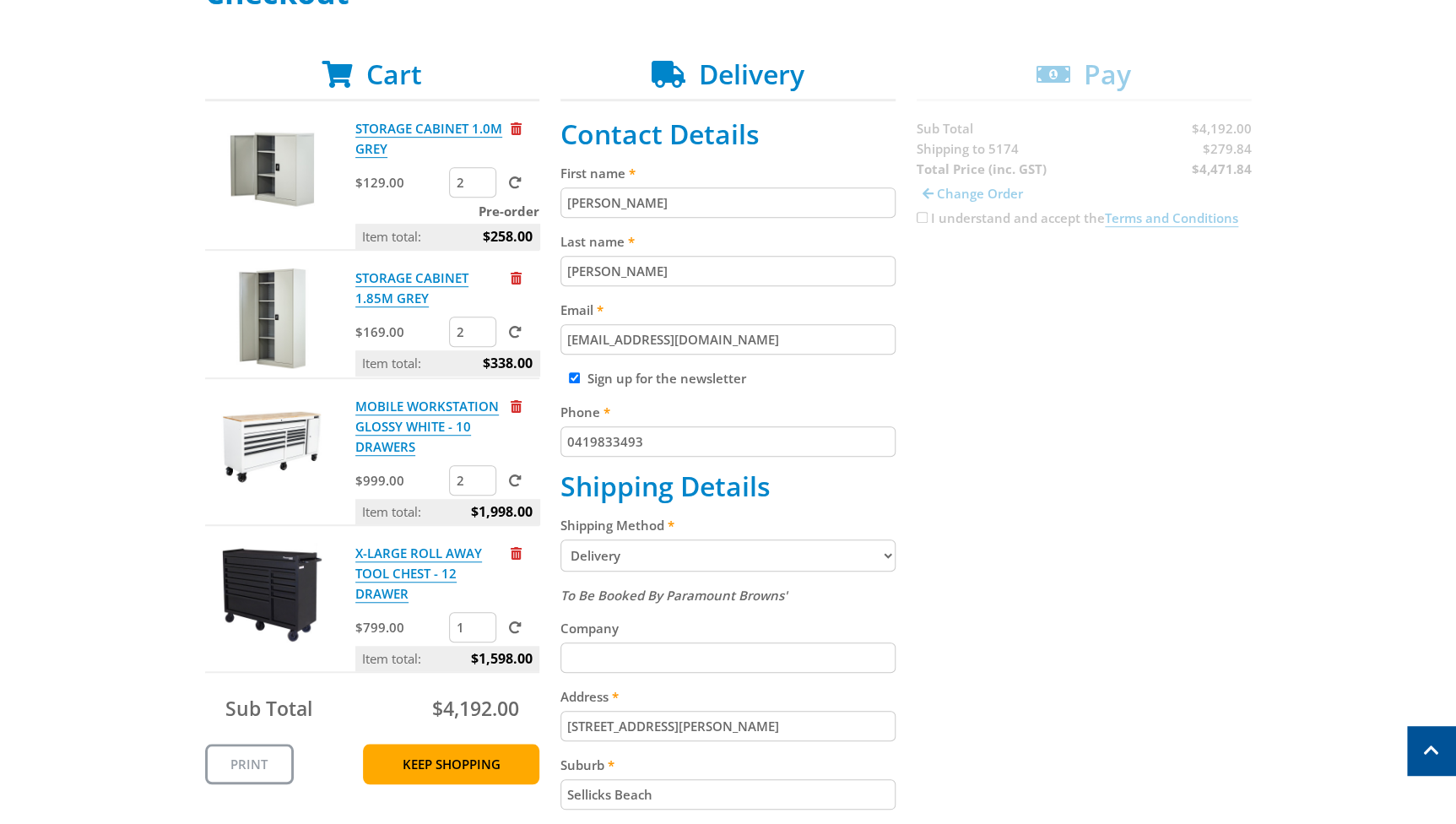
type input "1"
click at [481, 633] on input "1" at bounding box center [473, 627] width 47 height 30
click at [515, 628] on span at bounding box center [515, 628] width 13 height 13
click at [0, 0] on input "submit" at bounding box center [0, 0] width 0 height 0
click at [718, 341] on input "wheelgrey2@gmail.com" at bounding box center [728, 338] width 335 height 30
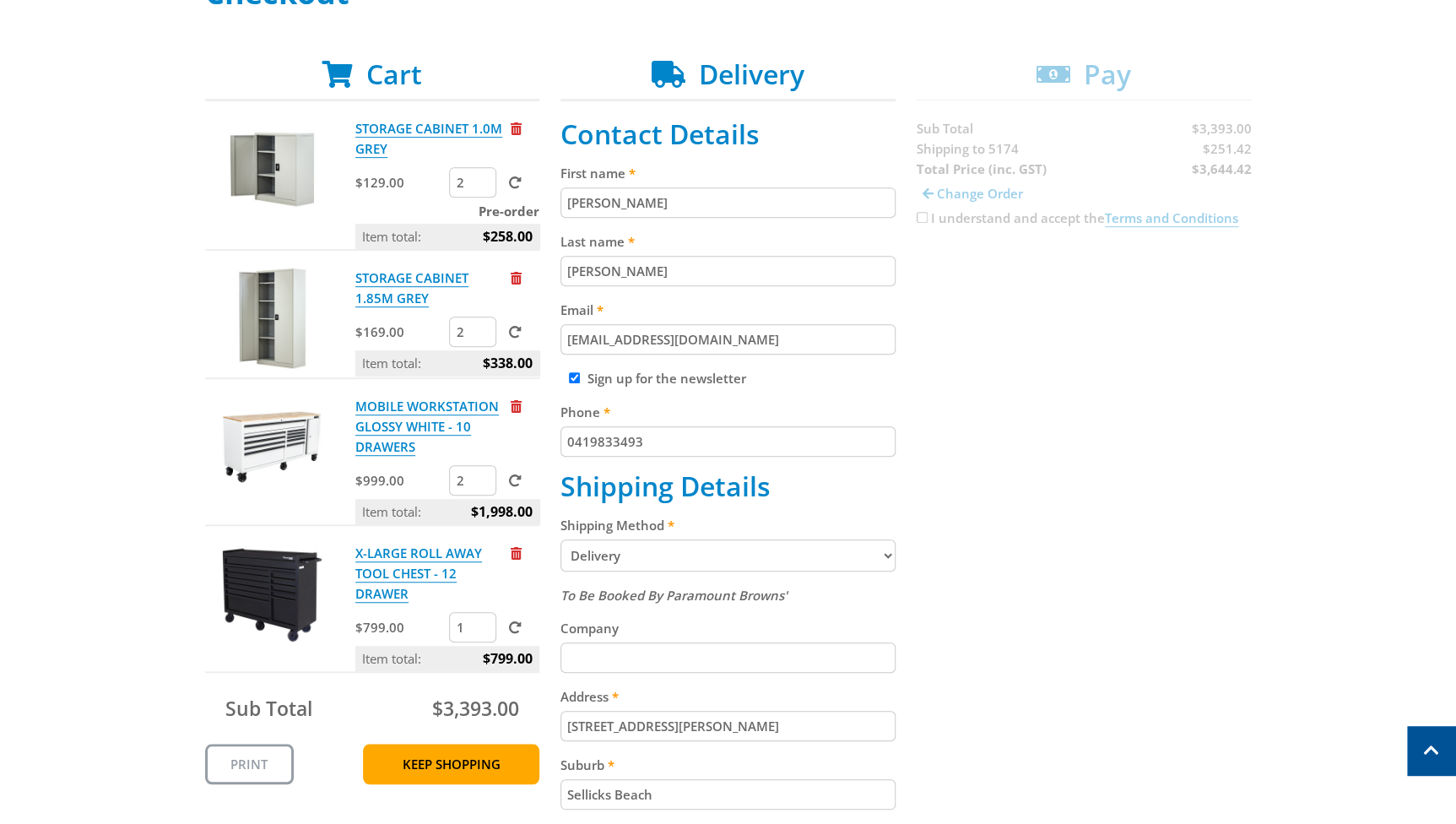
drag, startPoint x: 718, startPoint y: 341, endPoint x: 554, endPoint y: 337, distance: 164.0
click at [554, 337] on div "Cart STORAGE CABINET 1.0M GREY $129.00 2 Pre-order Item total: $258.00 STORAGE …" at bounding box center [728, 688] width 1047 height 1261
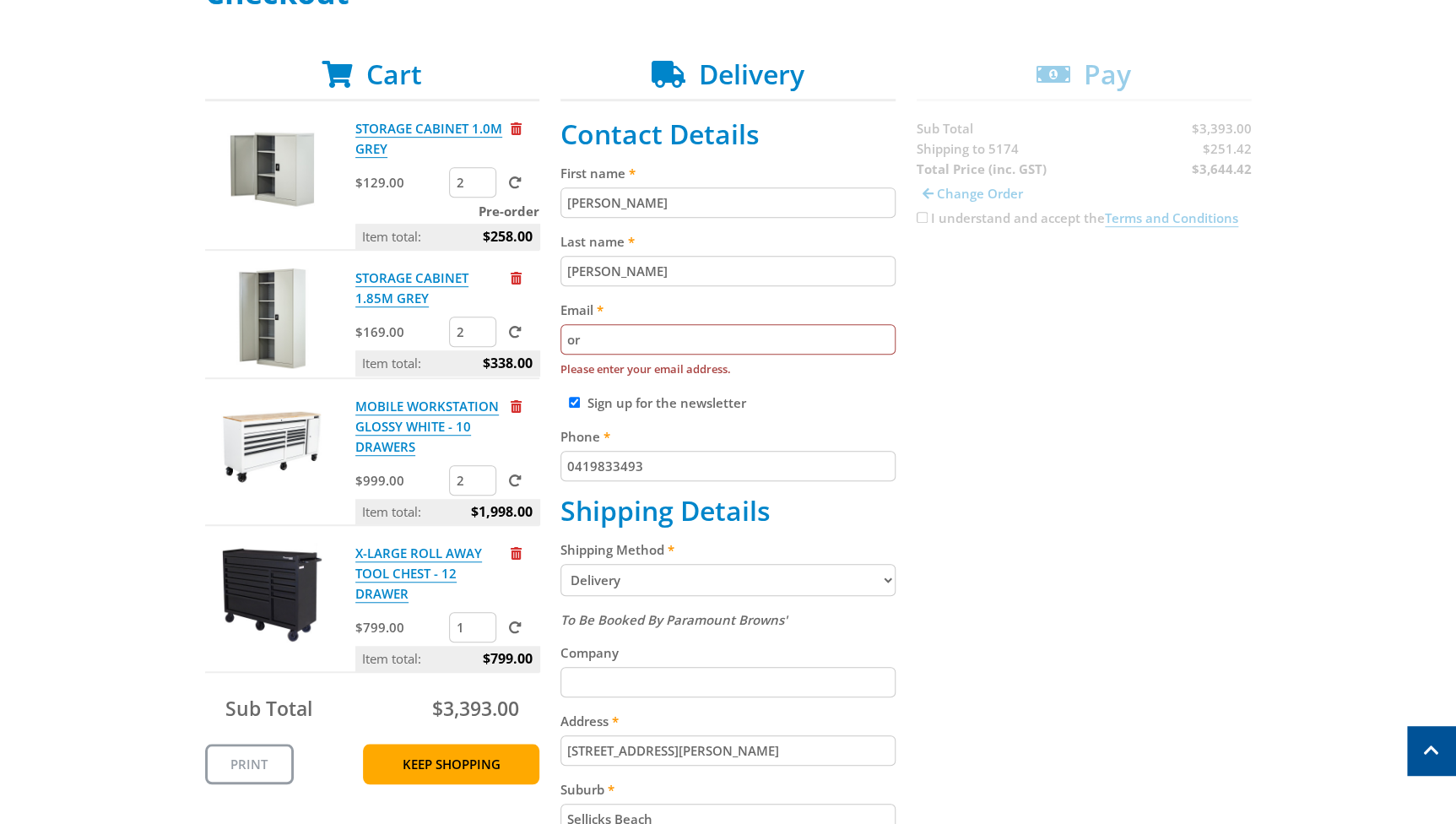
type input "ortis10@bigpond.com"
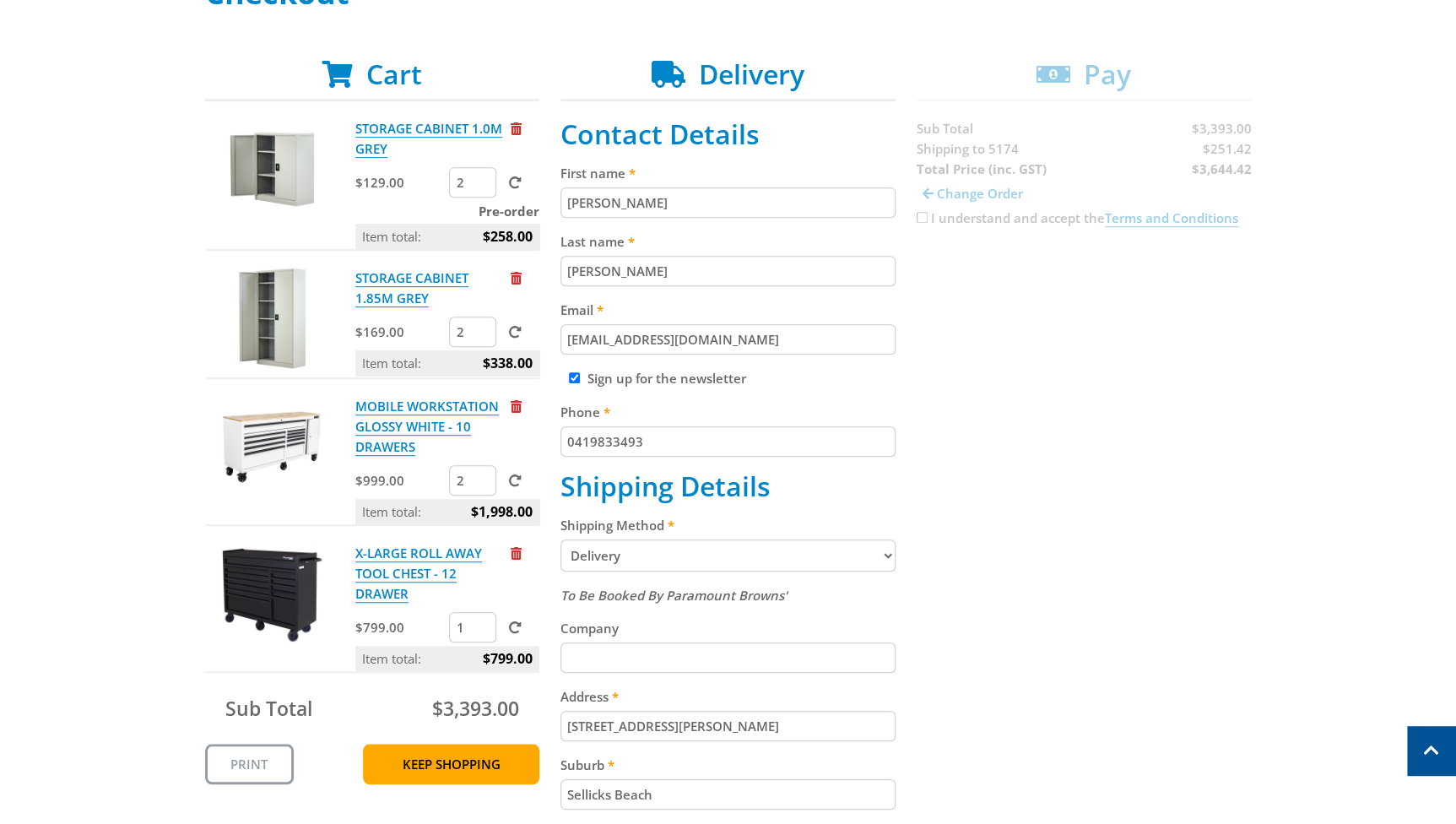
drag, startPoint x: 602, startPoint y: 202, endPoint x: 546, endPoint y: 197, distance: 56.2
click at [552, 197] on div "Cart STORAGE CABINET 1.0M GREY $129.00 2 Pre-order Item total: $258.00 STORAGE …" at bounding box center [728, 688] width 1047 height 1261
type input "Malcolm"
click at [1056, 454] on div "Cart STORAGE CABINET 1.0M GREY $129.00 2 Pre-order Item total: $258.00 STORAGE …" at bounding box center [728, 688] width 1047 height 1261
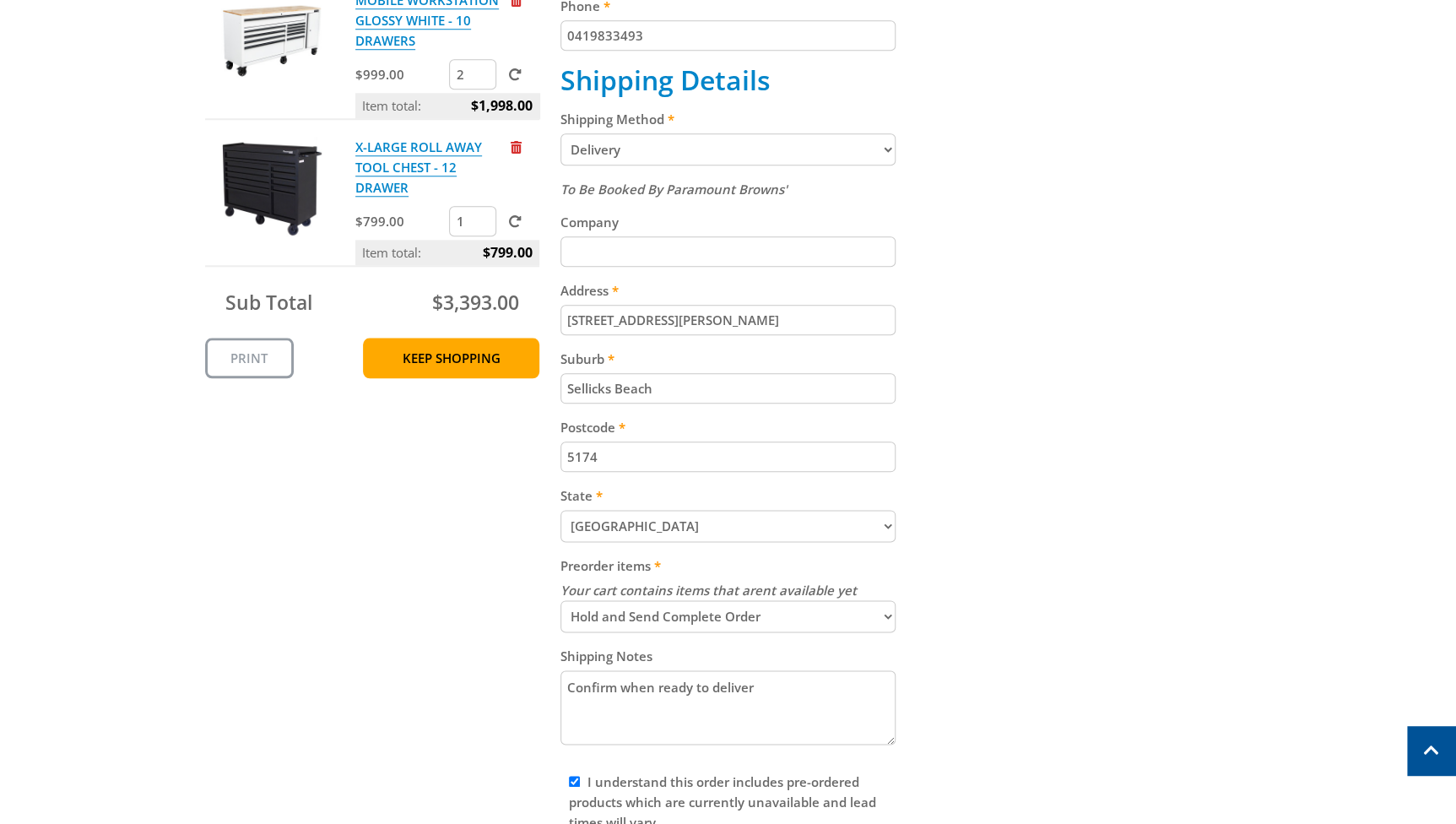
scroll to position [800, 0]
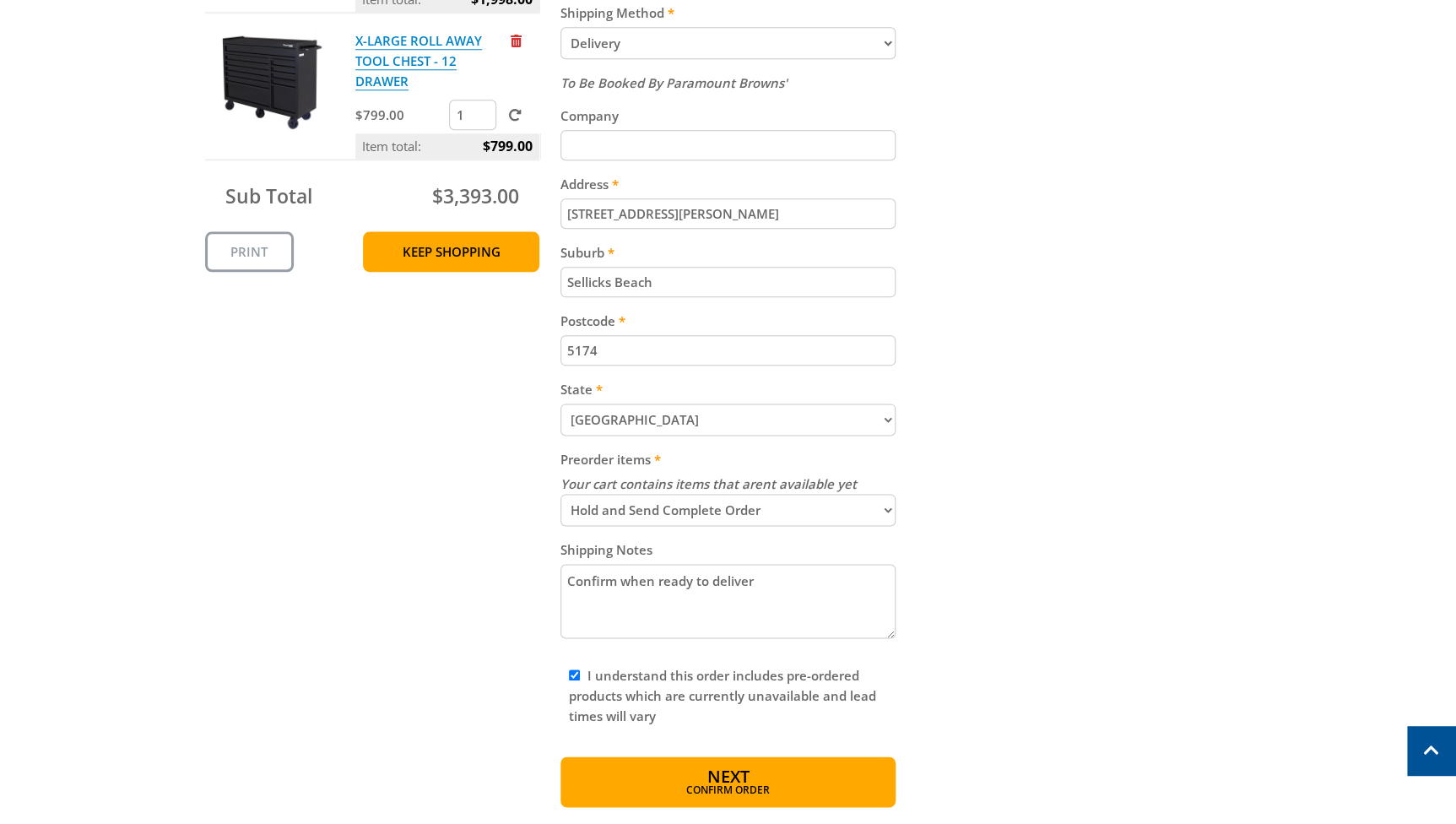
click at [656, 587] on textarea "Confirm when ready to deliver" at bounding box center [728, 601] width 335 height 75
click at [618, 586] on textarea "Confirm when order ready to deliver" at bounding box center [728, 601] width 335 height 75
drag, startPoint x: 709, startPoint y: 587, endPoint x: 709, endPoint y: 617, distance: 30.0
click at [709, 588] on textarea "Confirm before delivery when order ready to deliver" at bounding box center [728, 601] width 335 height 75
click at [843, 585] on textarea "Confirm before delivery, when order ready to deliver" at bounding box center [728, 601] width 335 height 75
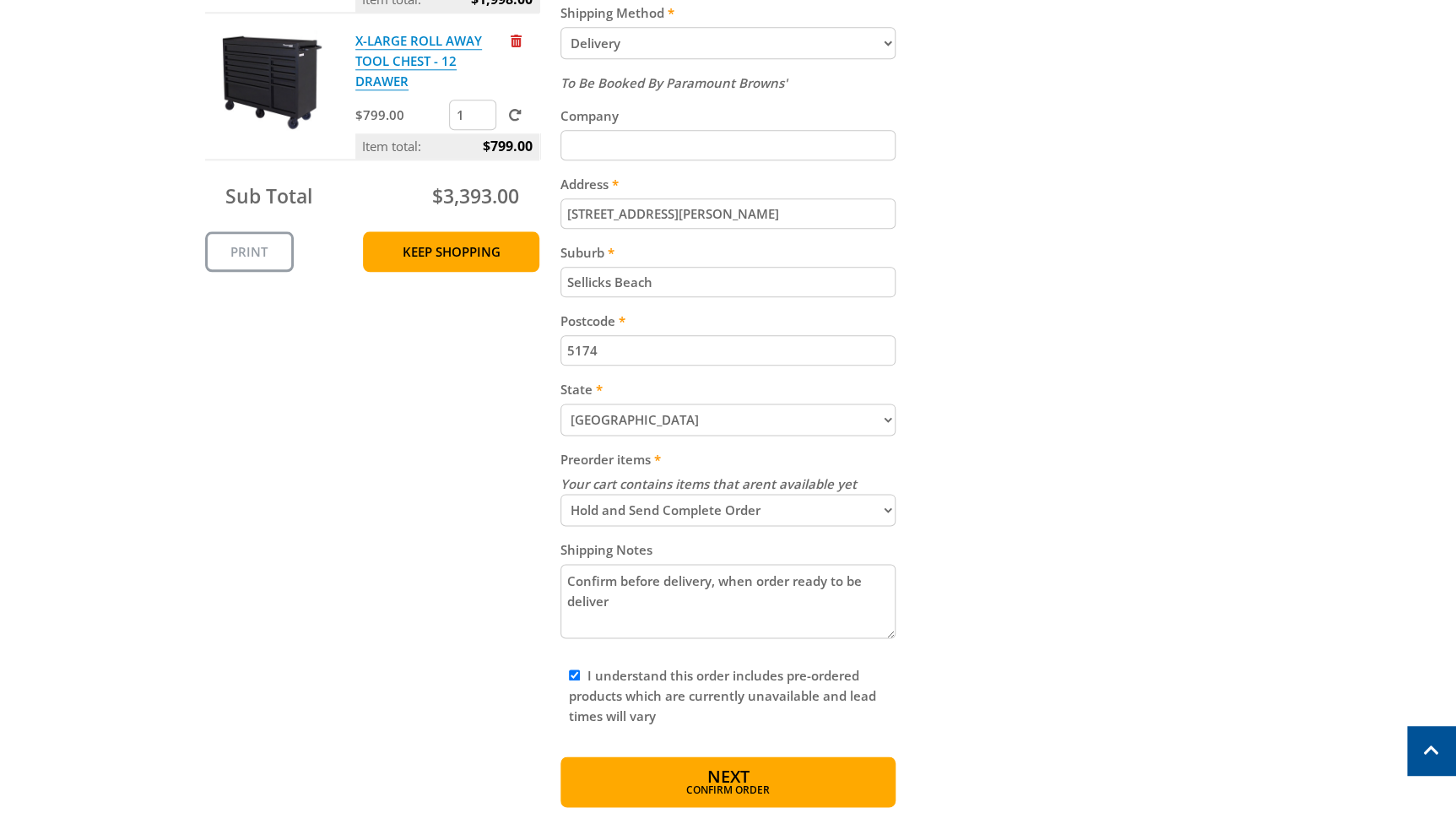
click at [608, 609] on textarea "Confirm before delivery, when order ready to be deliver" at bounding box center [728, 601] width 335 height 75
drag, startPoint x: 662, startPoint y: 583, endPoint x: 617, endPoint y: 581, distance: 45.0
click at [617, 581] on textarea "Confirm before delivery, when order ready to be delivered" at bounding box center [728, 601] width 335 height 75
click at [666, 585] on textarea "Confirm delivery, when order ready to be delivered" at bounding box center [728, 601] width 335 height 75
click at [625, 608] on textarea "Confirm delivery date, when order ready to be delivered" at bounding box center [728, 601] width 335 height 75
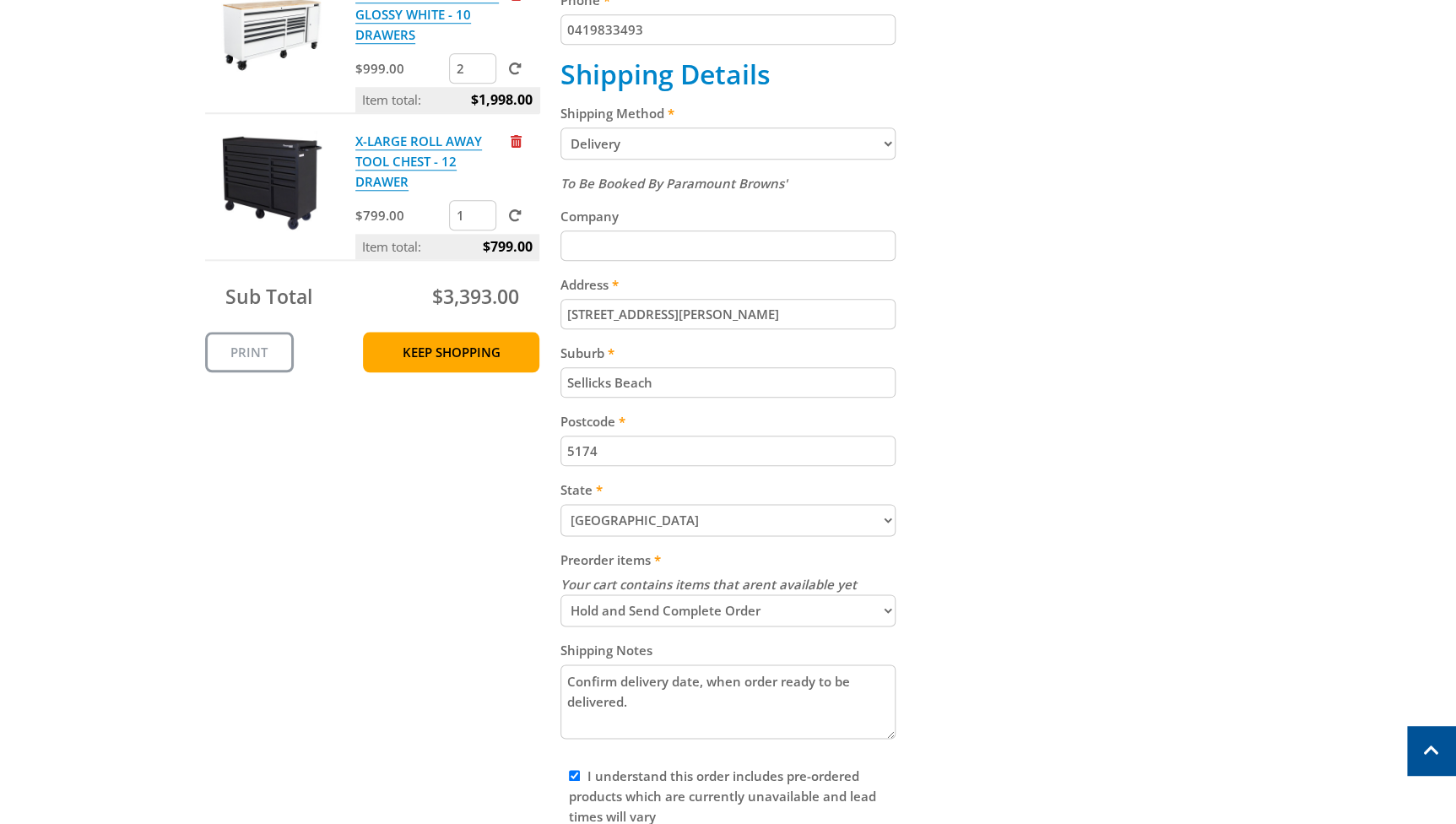
scroll to position [595, 0]
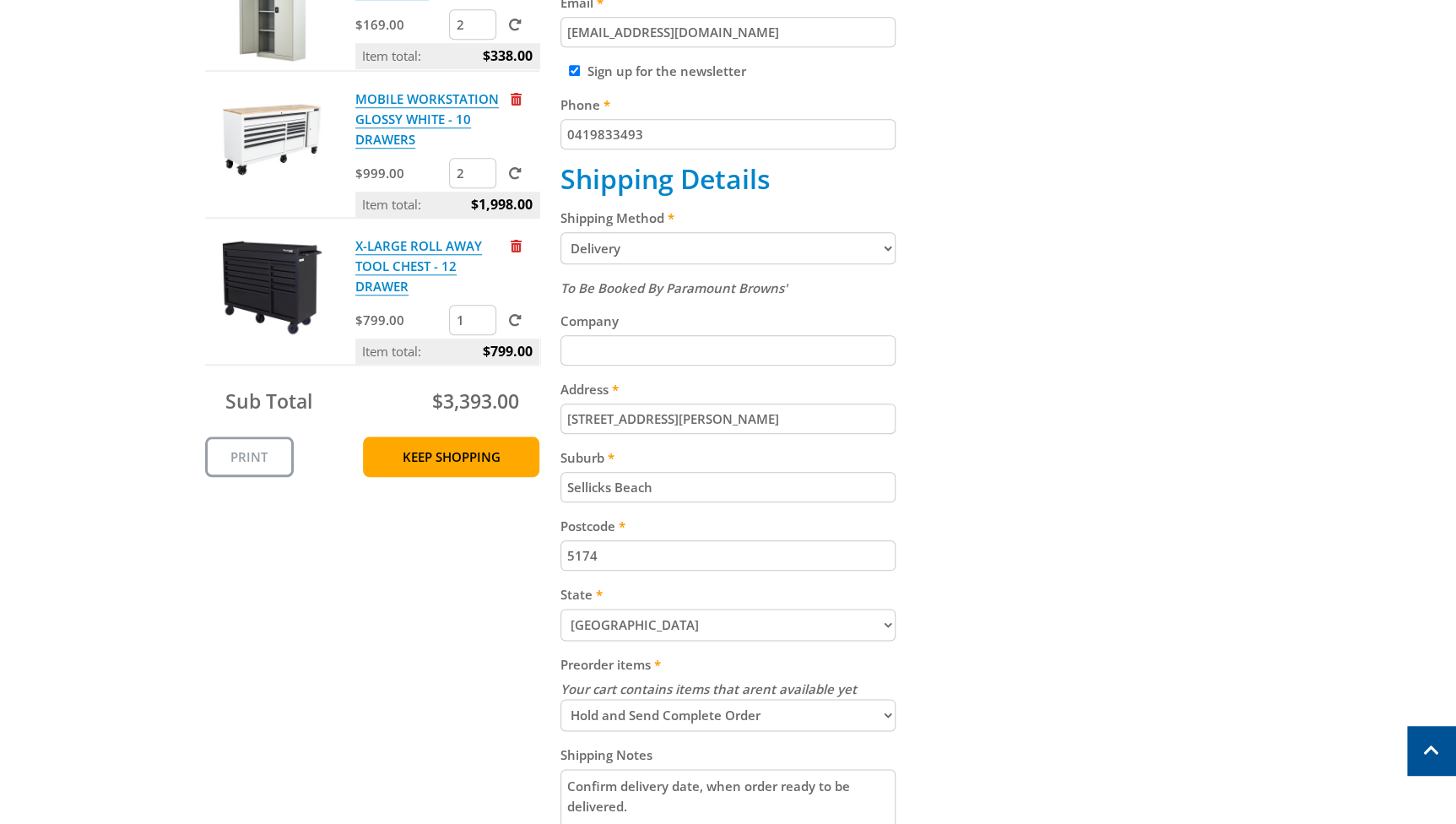
type textarea "Confirm delivery date, when order ready to be delivered."
click at [886, 247] on select "Pickup from Mount Barker Delivery" at bounding box center [728, 247] width 335 height 32
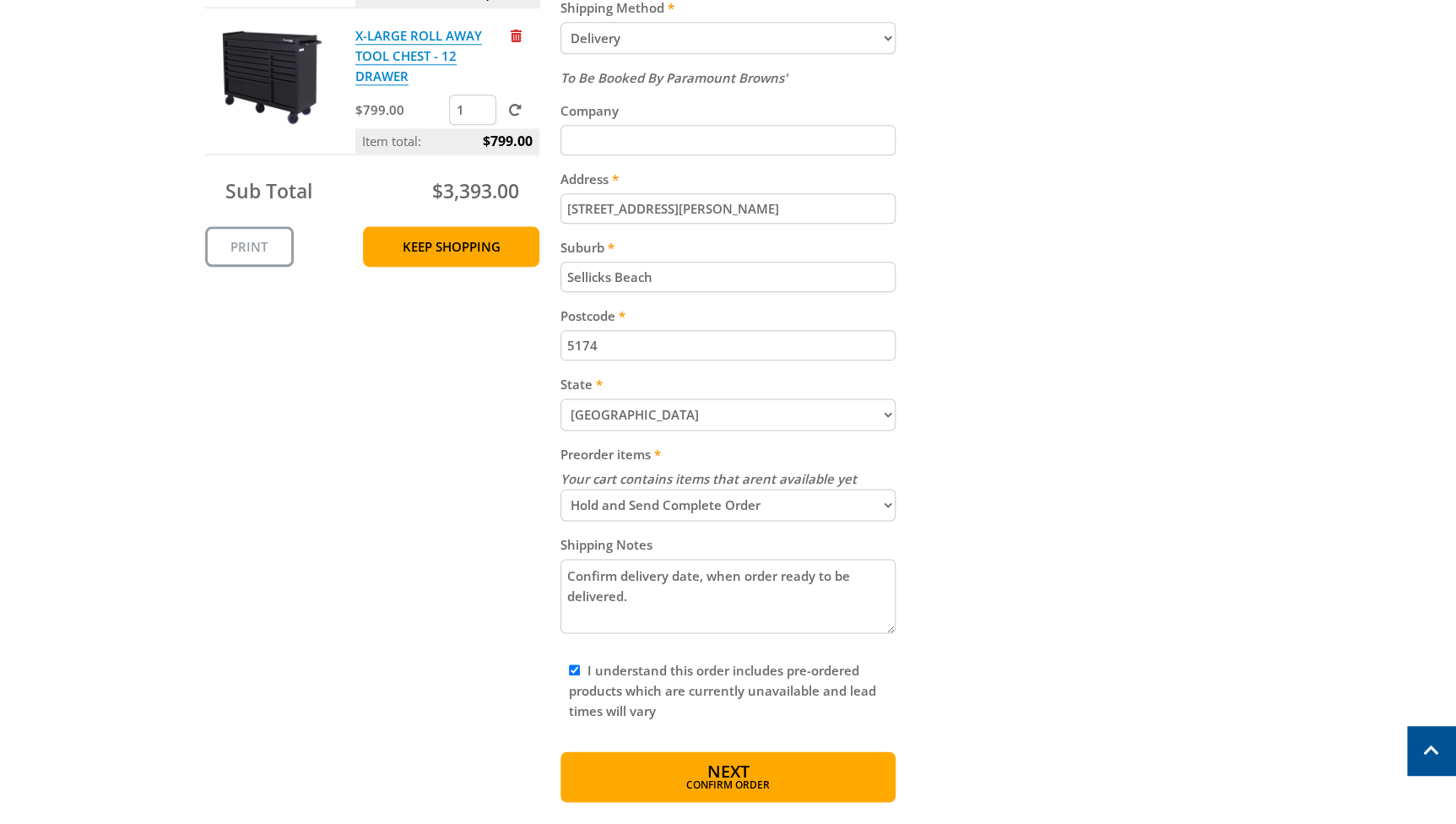
scroll to position [902, 0]
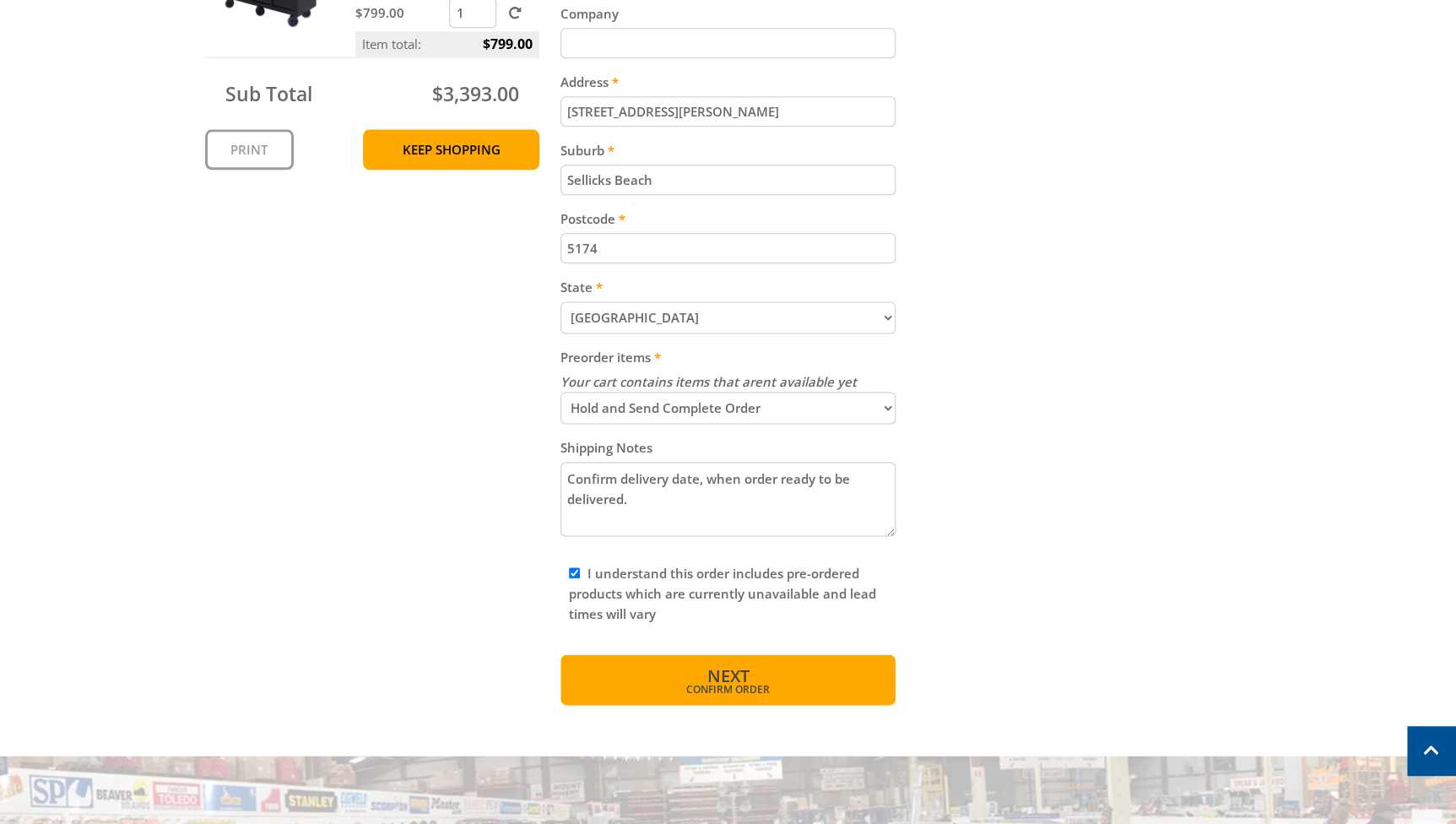
click at [730, 693] on span "Confirm order" at bounding box center [728, 689] width 263 height 10
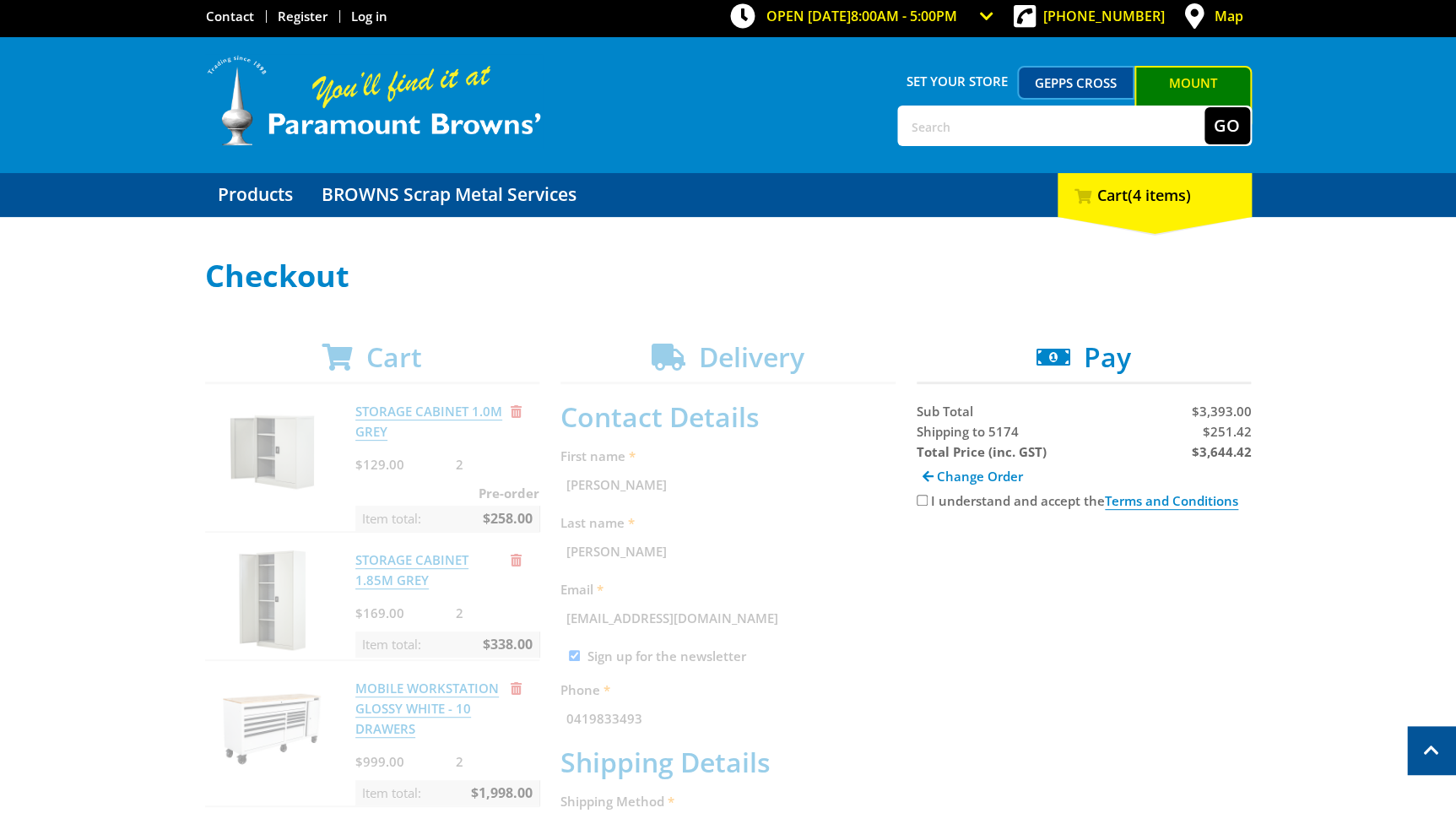
scroll to position [0, 0]
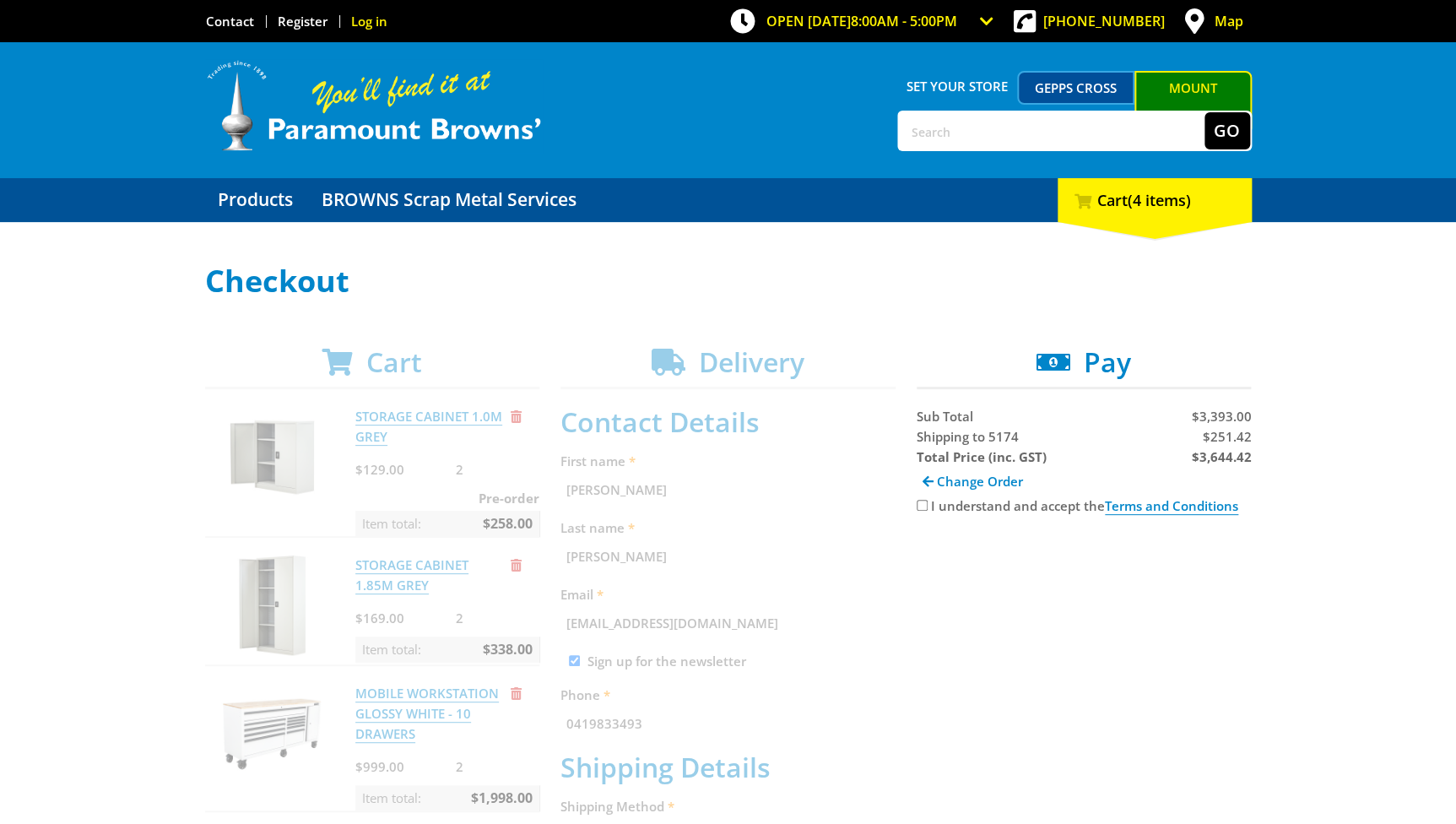
click at [363, 20] on link "Log in" at bounding box center [369, 21] width 36 height 17
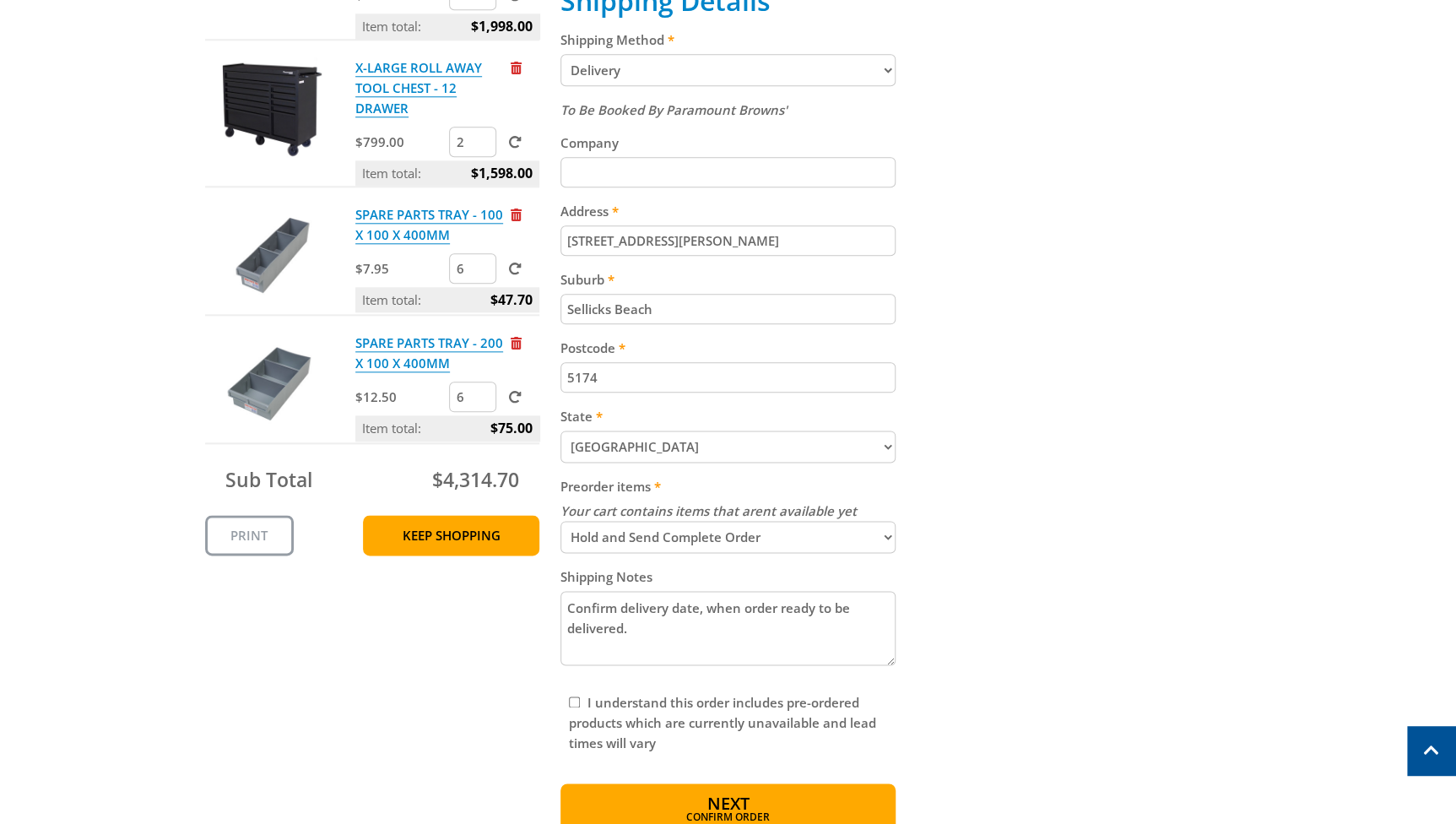
scroll to position [907, 0]
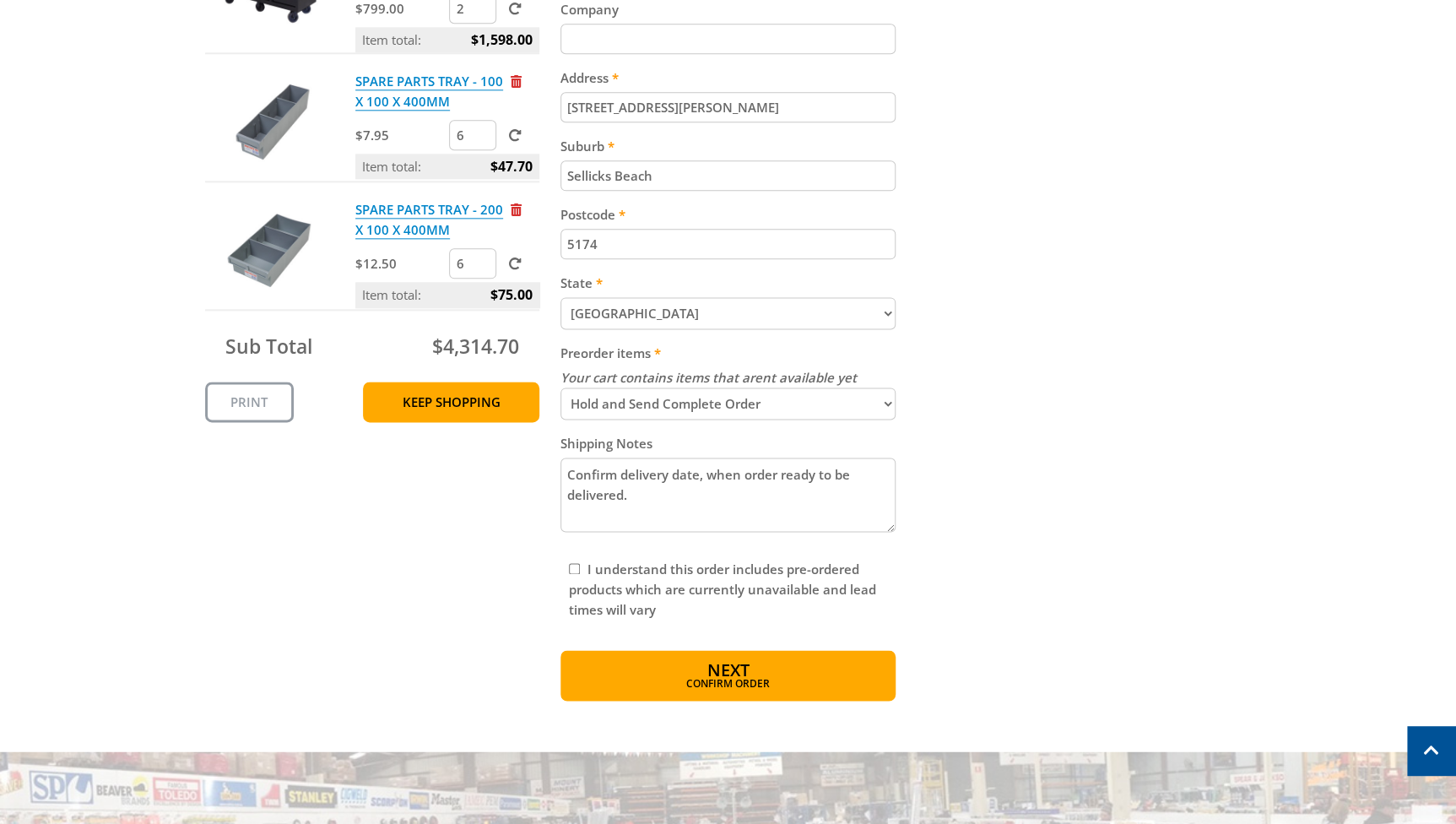
click at [574, 573] on input "I understand this order includes pre-ordered products which are currently unava…" at bounding box center [575, 568] width 11 height 11
checkbox input "true"
click at [718, 681] on span "Next" at bounding box center [728, 671] width 42 height 23
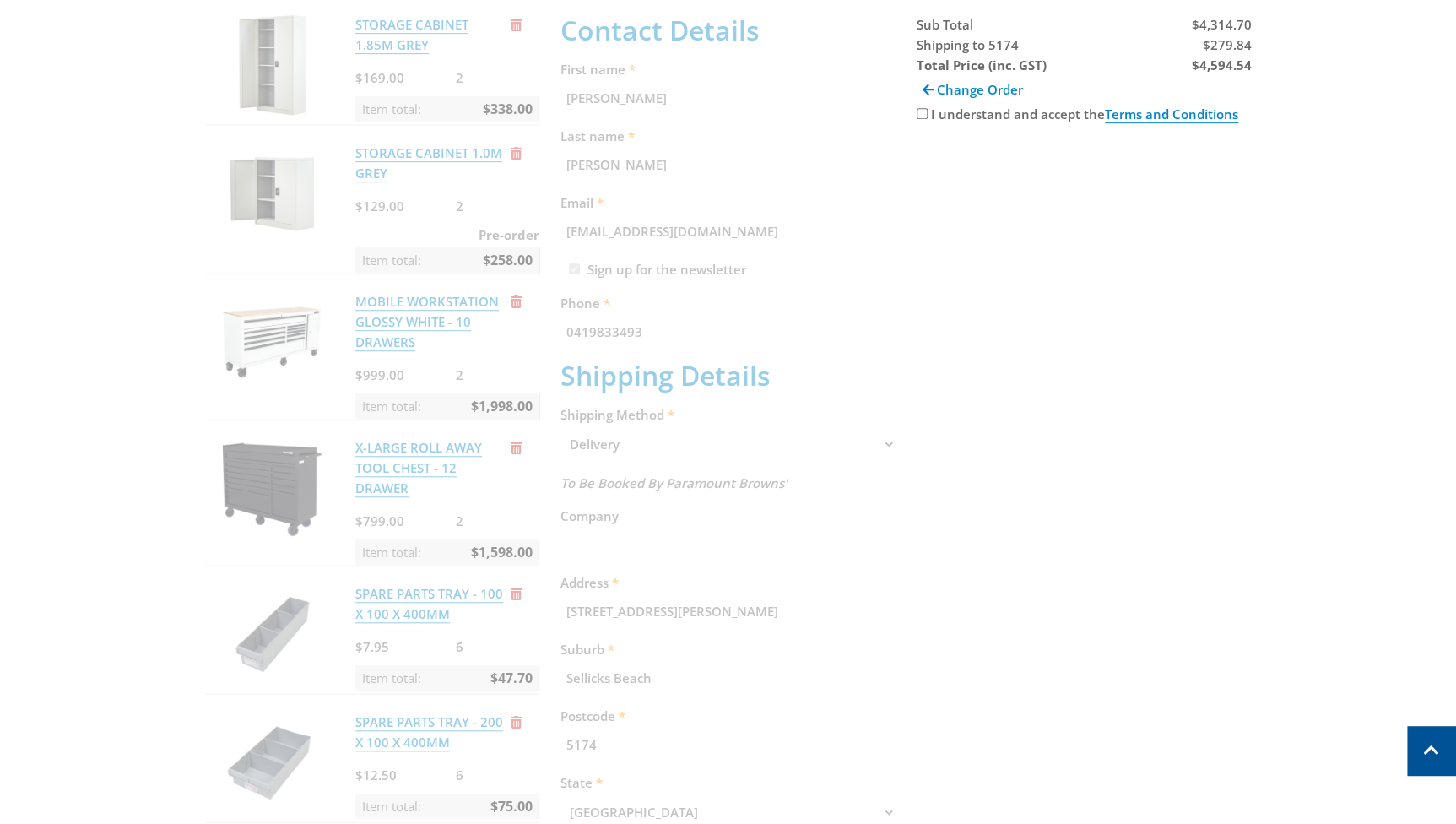
scroll to position [347, 0]
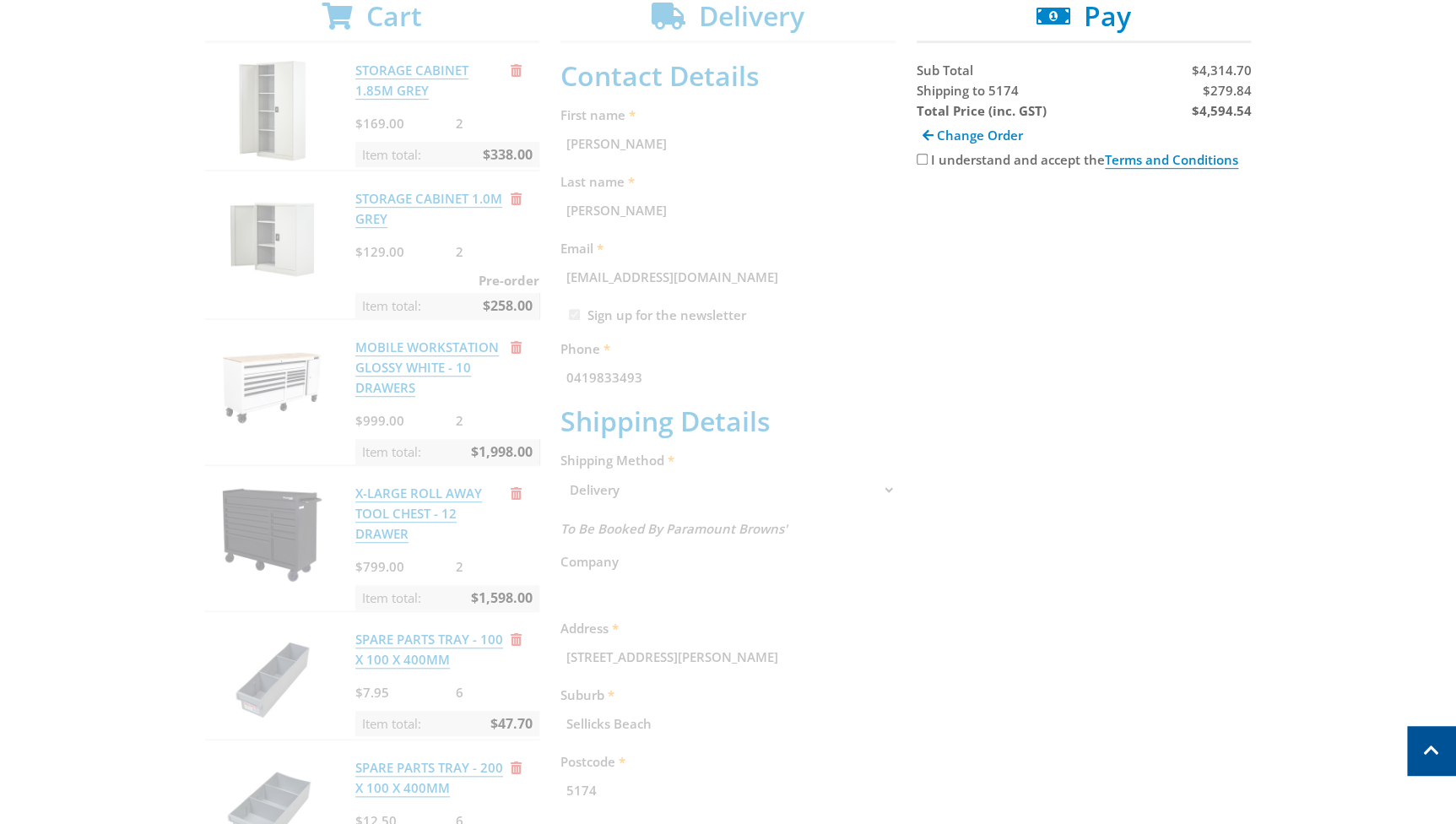
click at [924, 157] on input "I understand and accept the Terms and Conditions" at bounding box center [922, 159] width 11 height 11
checkbox input "true"
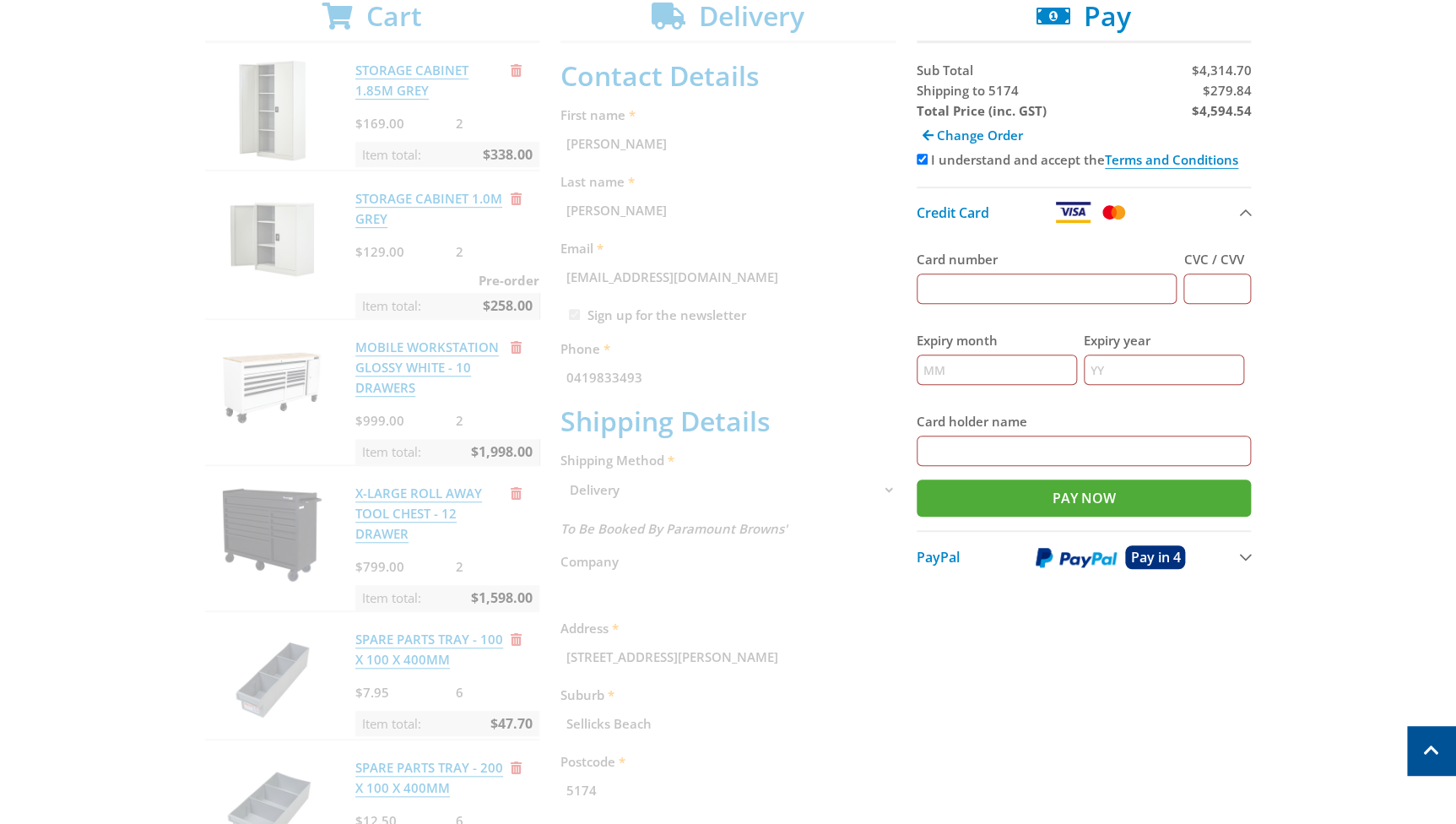
click at [935, 558] on span "PayPal" at bounding box center [938, 557] width 43 height 18
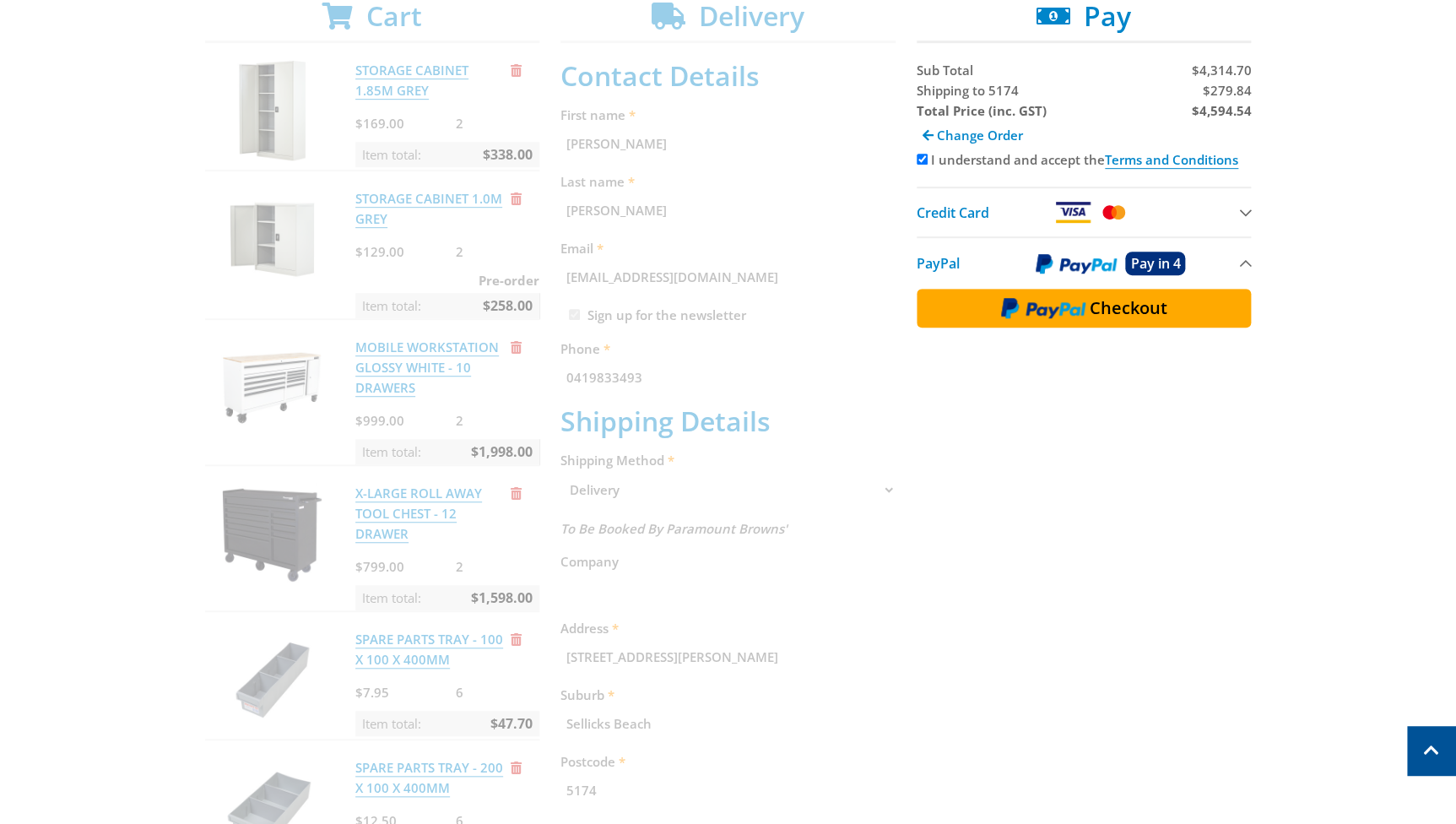
click at [1075, 211] on img at bounding box center [1072, 212] width 37 height 21
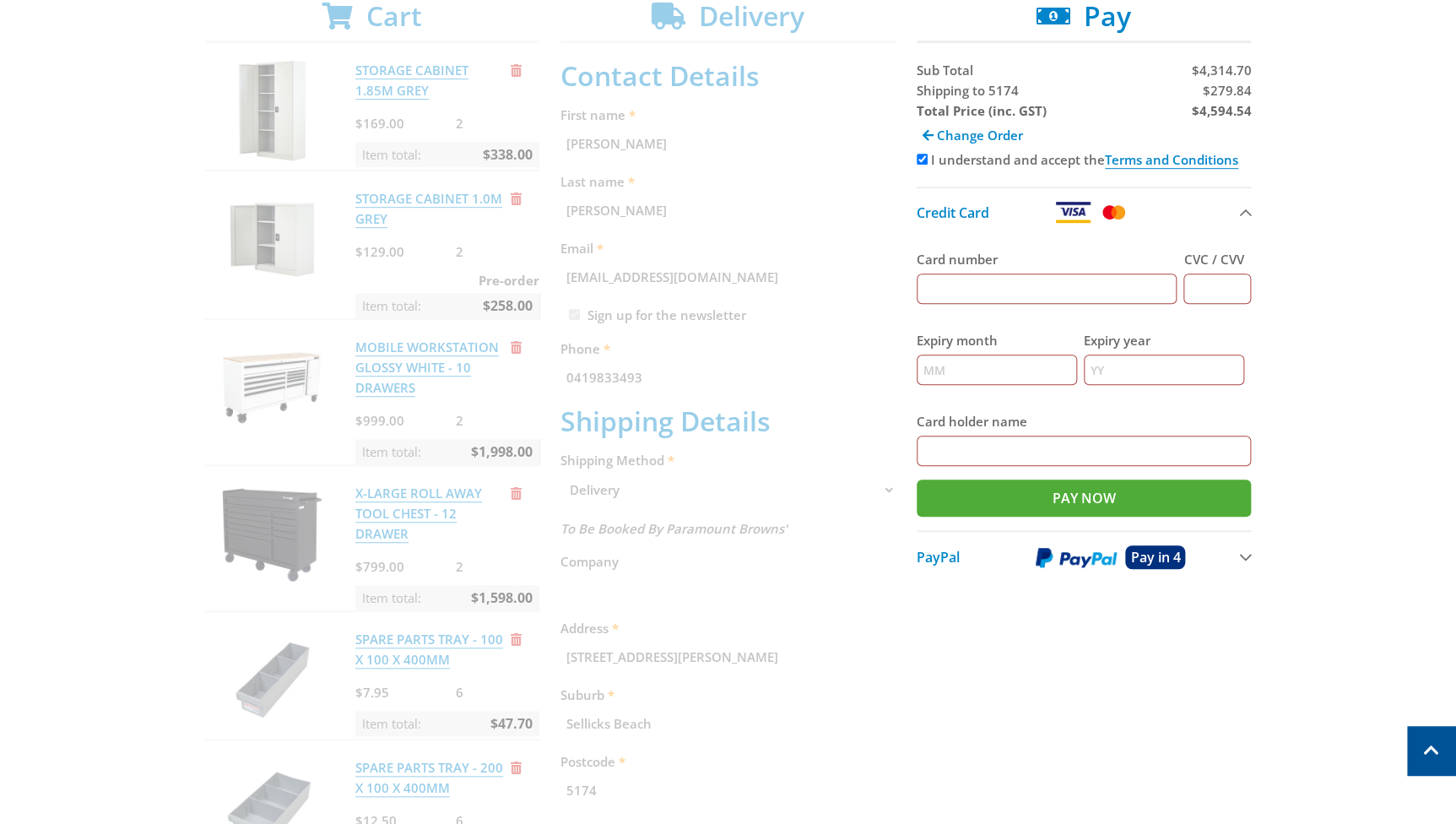
click at [1250, 558] on button "PayPal Pay in 4" at bounding box center [1084, 557] width 335 height 53
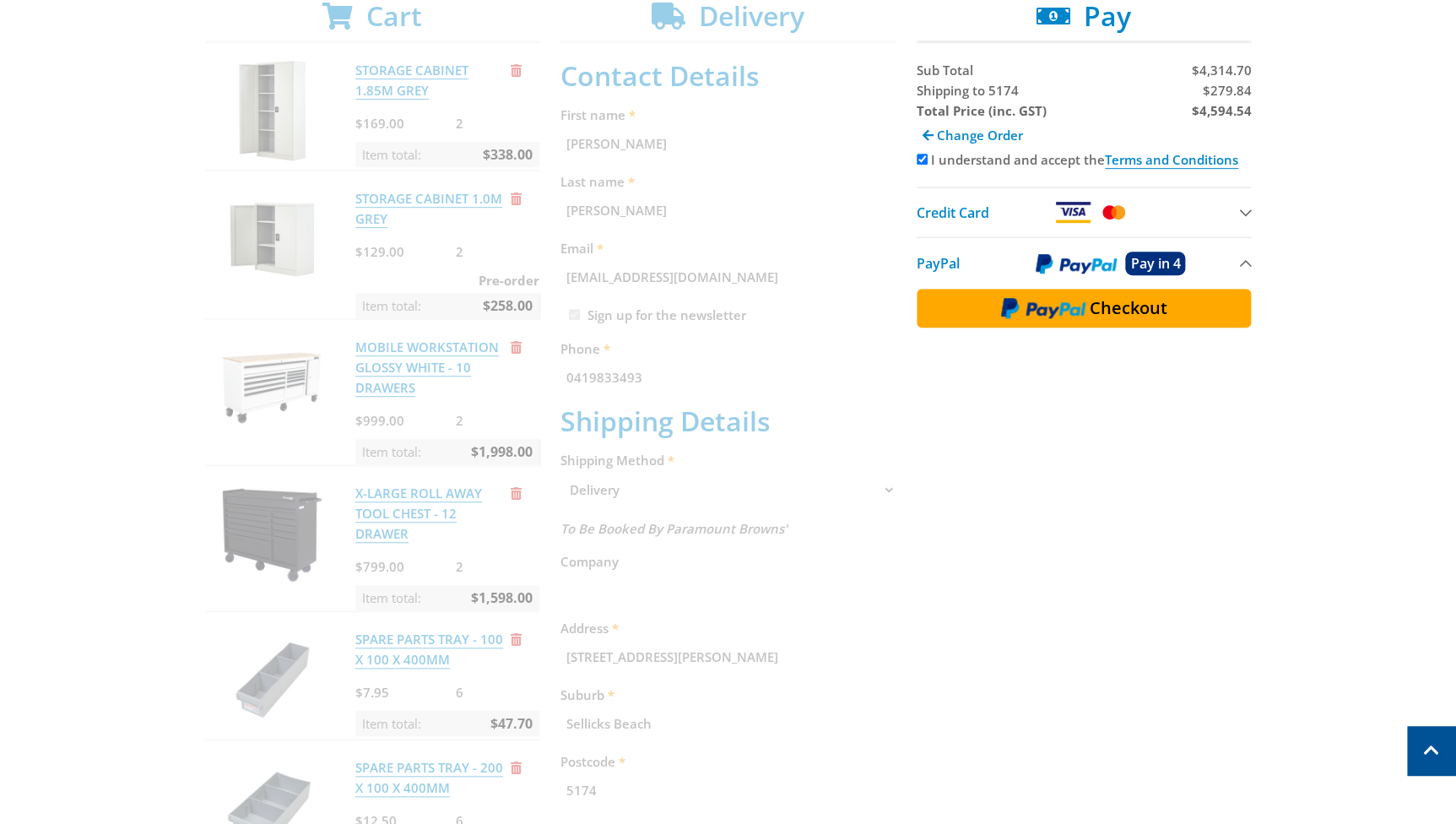
click at [1067, 304] on img at bounding box center [1043, 308] width 85 height 22
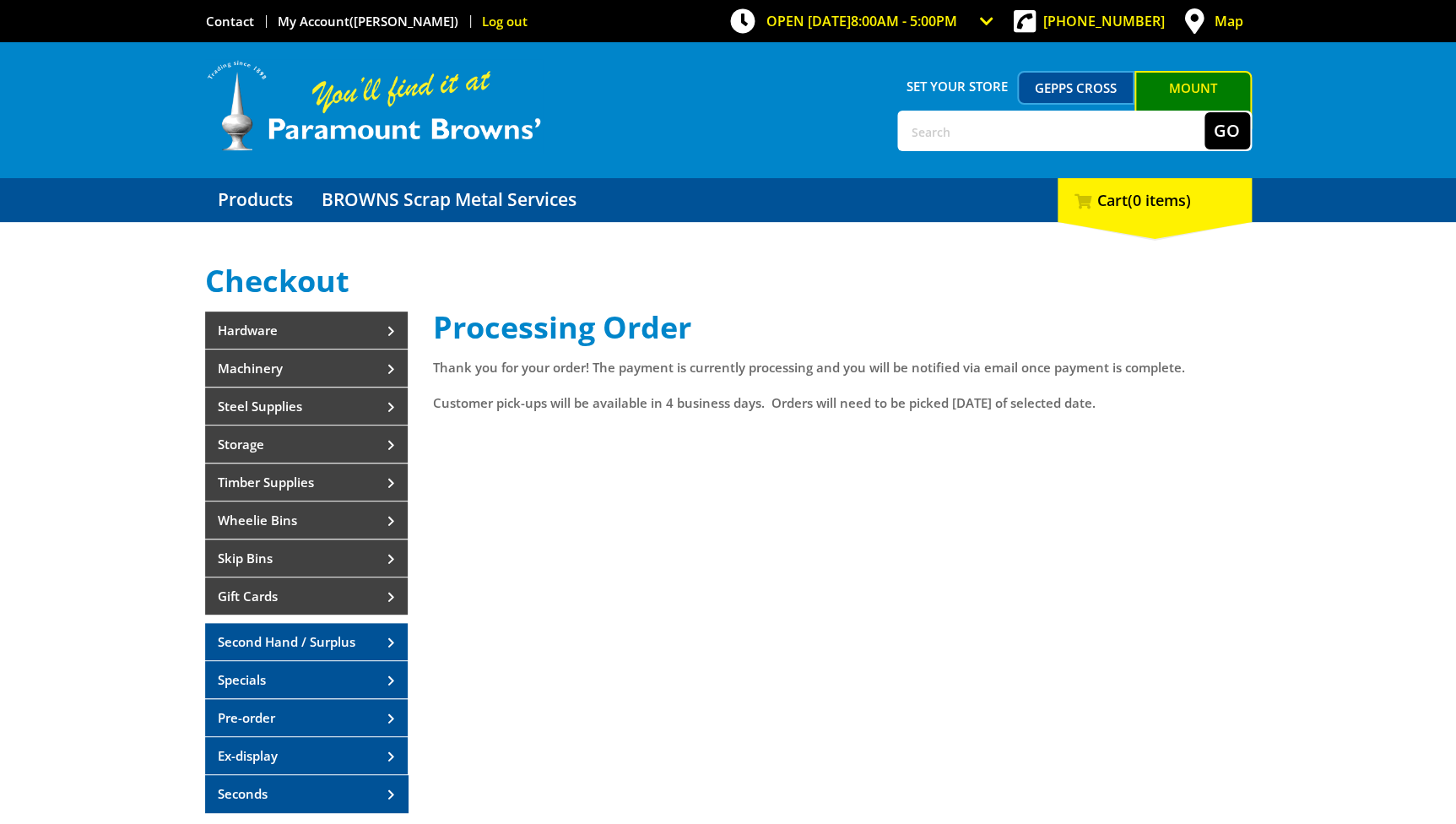
click at [482, 18] on link "Log out" at bounding box center [505, 21] width 45 height 17
